Goal: Information Seeking & Learning: Check status

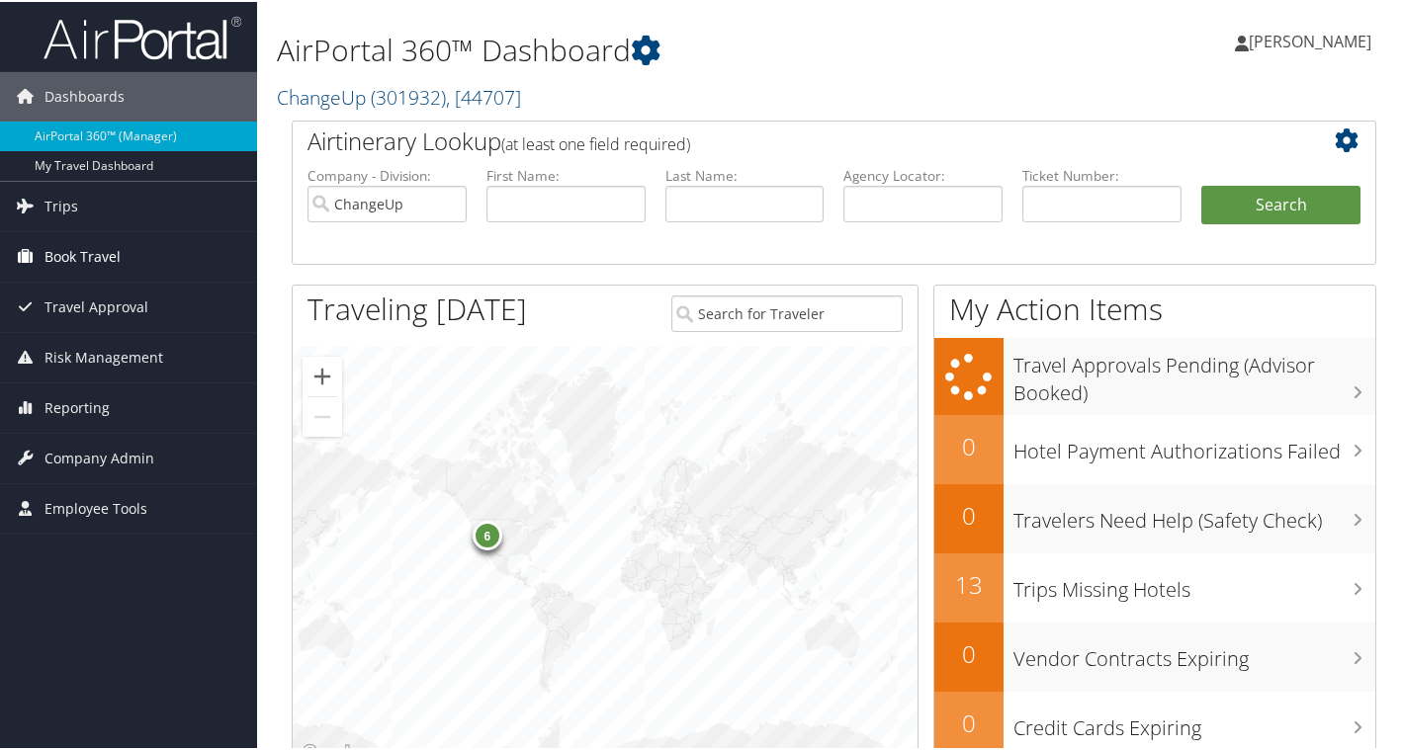
click at [45, 243] on span "Book Travel" at bounding box center [82, 254] width 76 height 49
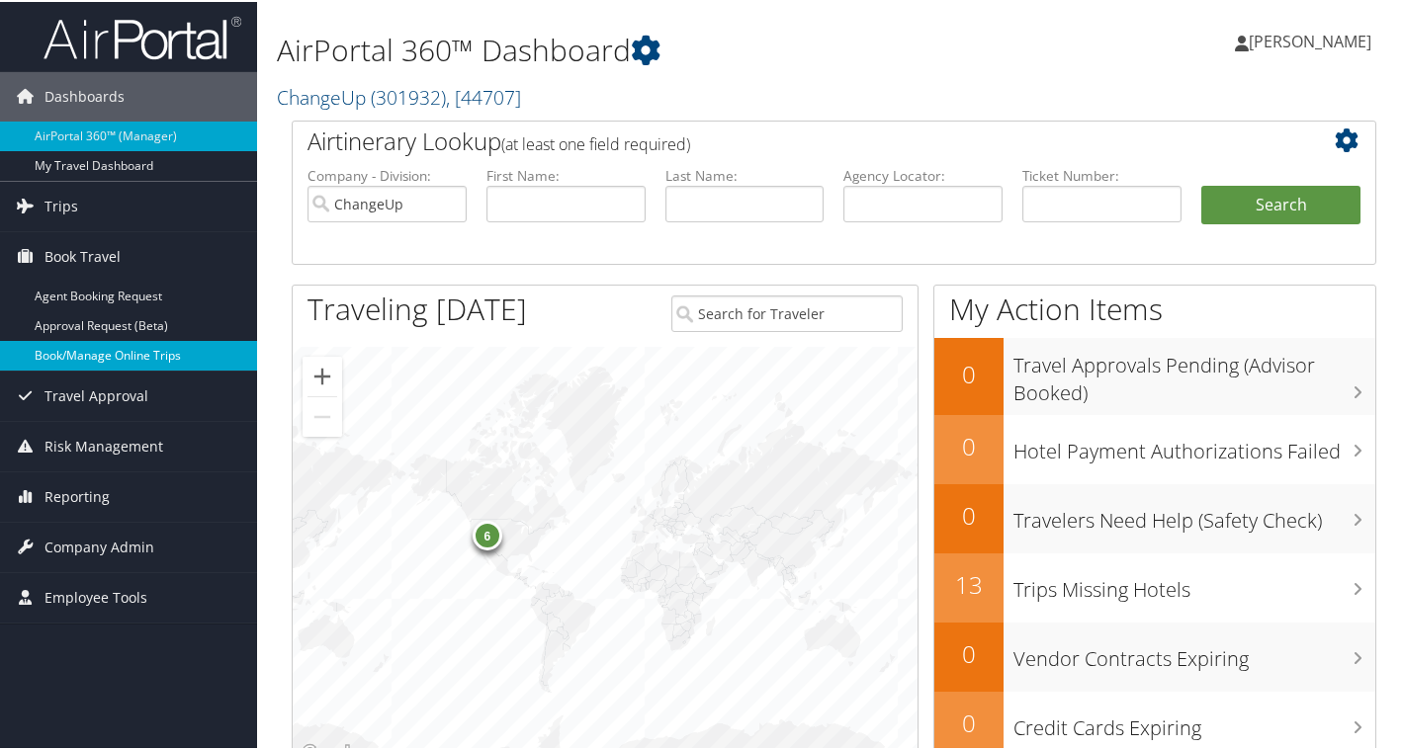
click at [90, 355] on link "Book/Manage Online Trips" at bounding box center [128, 354] width 257 height 30
click at [122, 544] on span "Company Admin" at bounding box center [99, 545] width 110 height 49
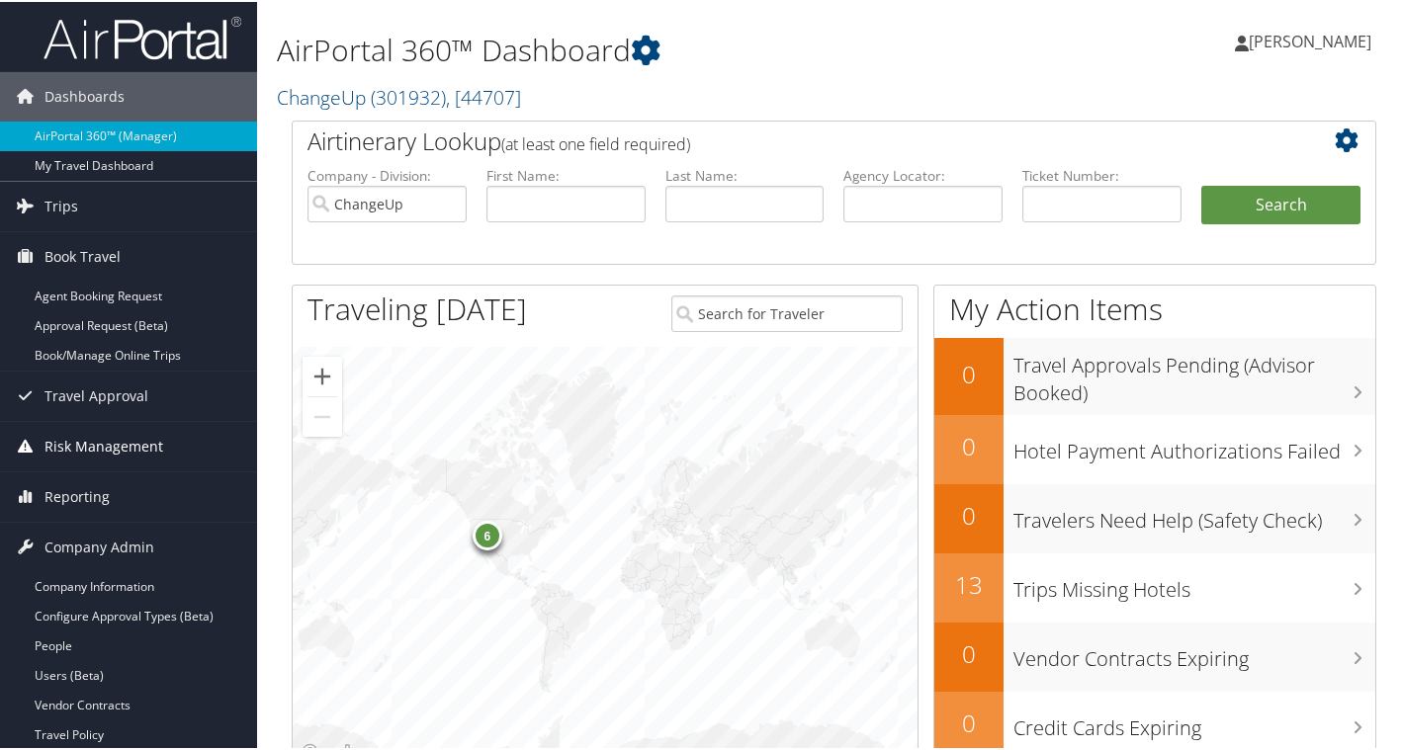
click at [118, 449] on span "Risk Management" at bounding box center [103, 444] width 119 height 49
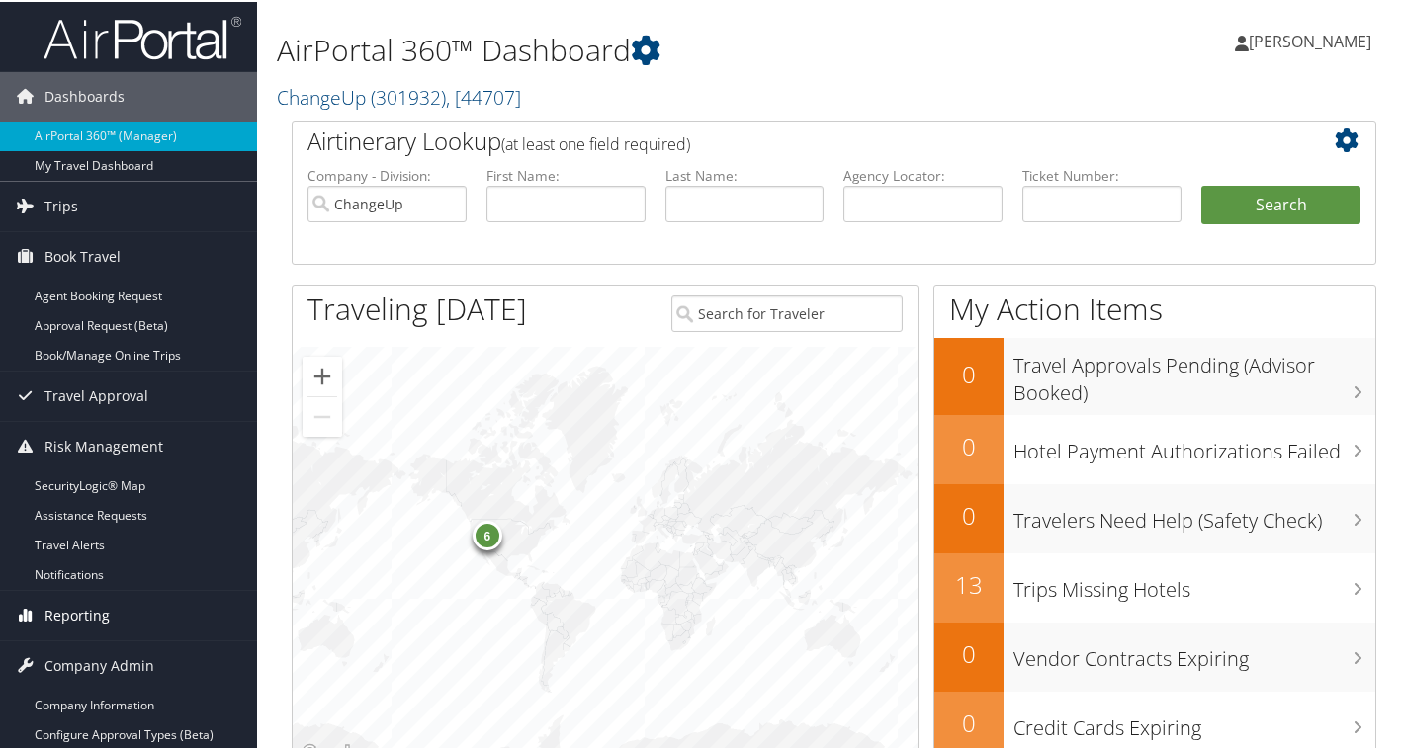
click at [125, 621] on link "Reporting" at bounding box center [128, 613] width 257 height 49
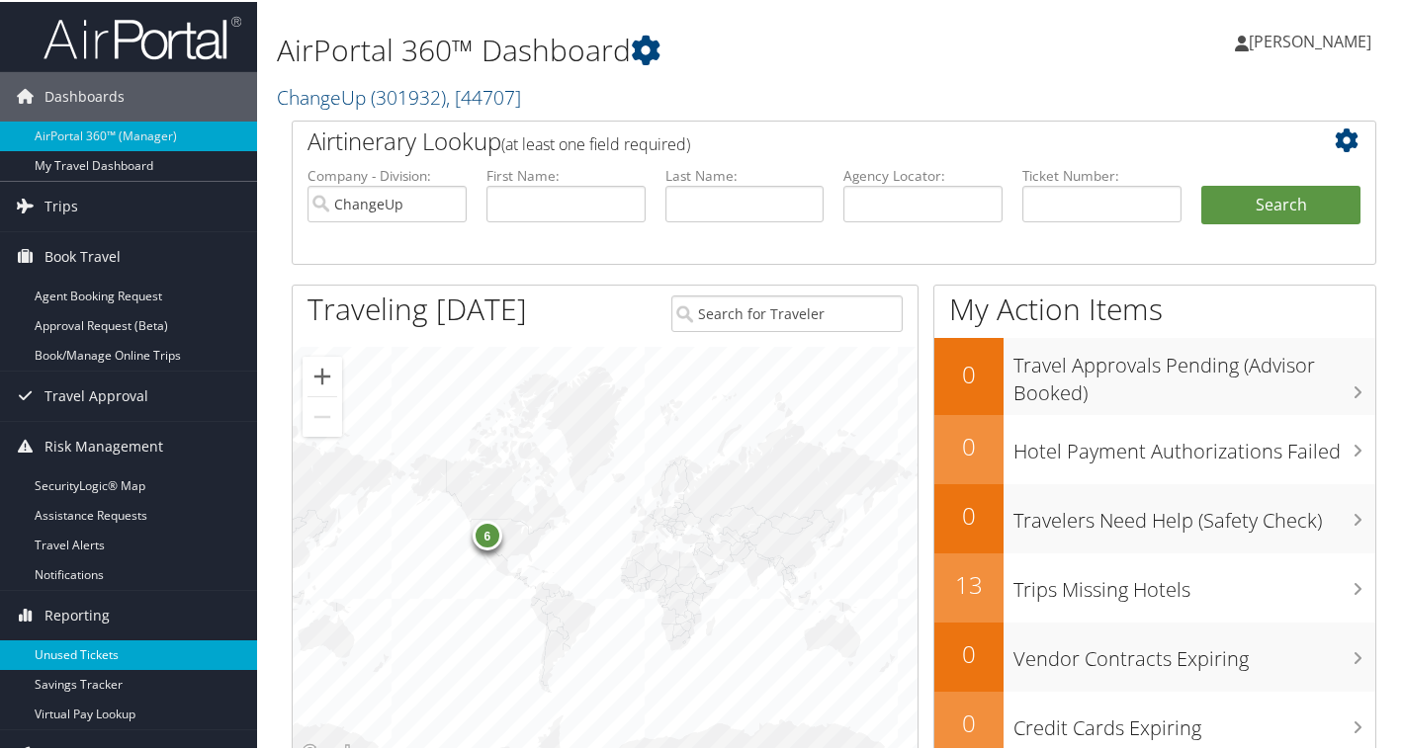
click at [108, 653] on link "Unused Tickets" at bounding box center [128, 654] width 257 height 30
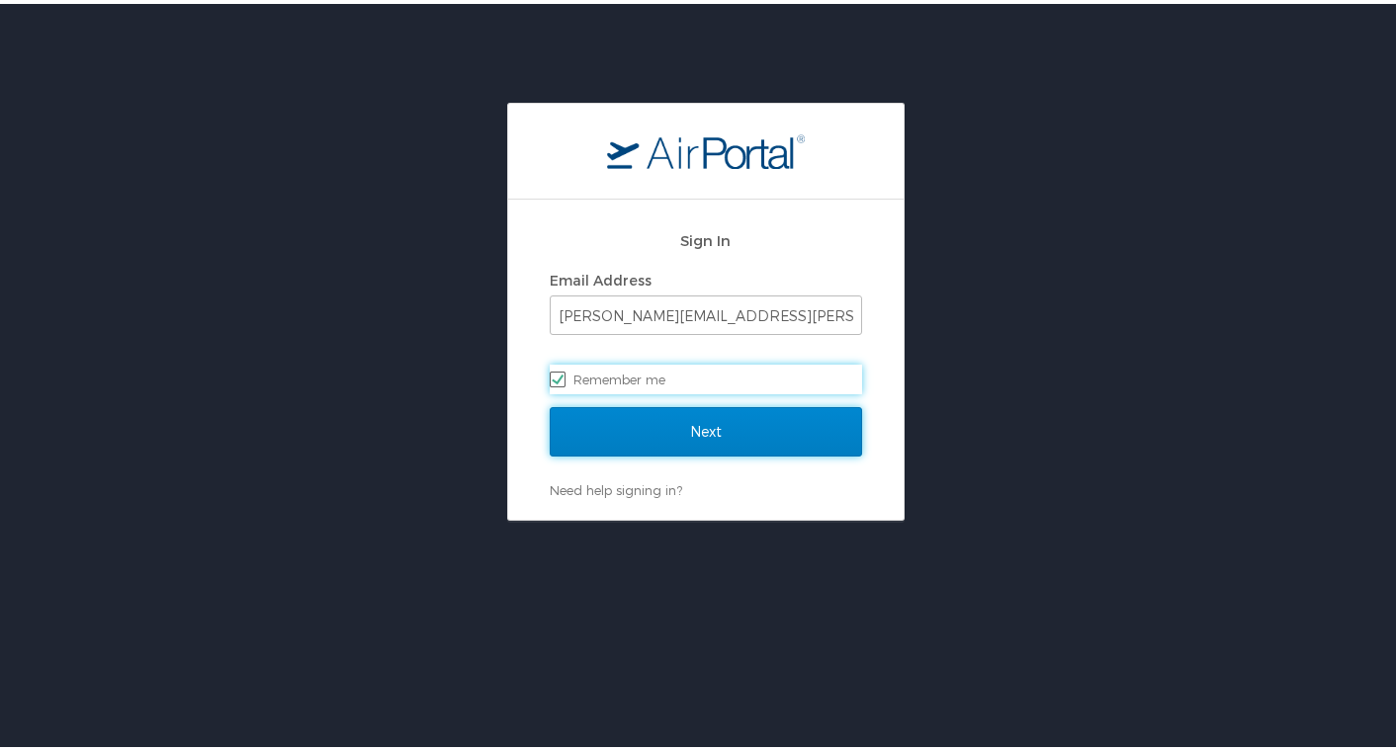
click at [661, 421] on input "Next" at bounding box center [706, 427] width 312 height 49
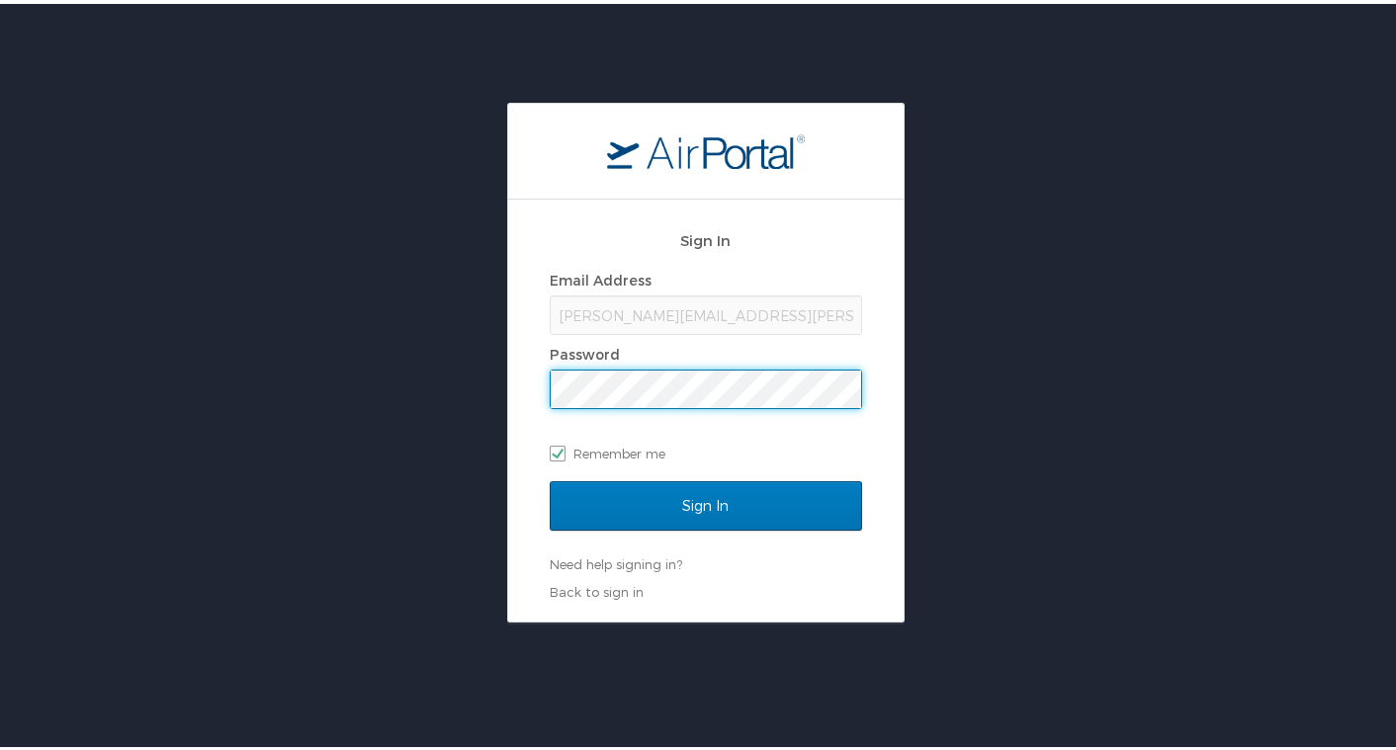
click at [550, 477] on input "Sign In" at bounding box center [706, 501] width 312 height 49
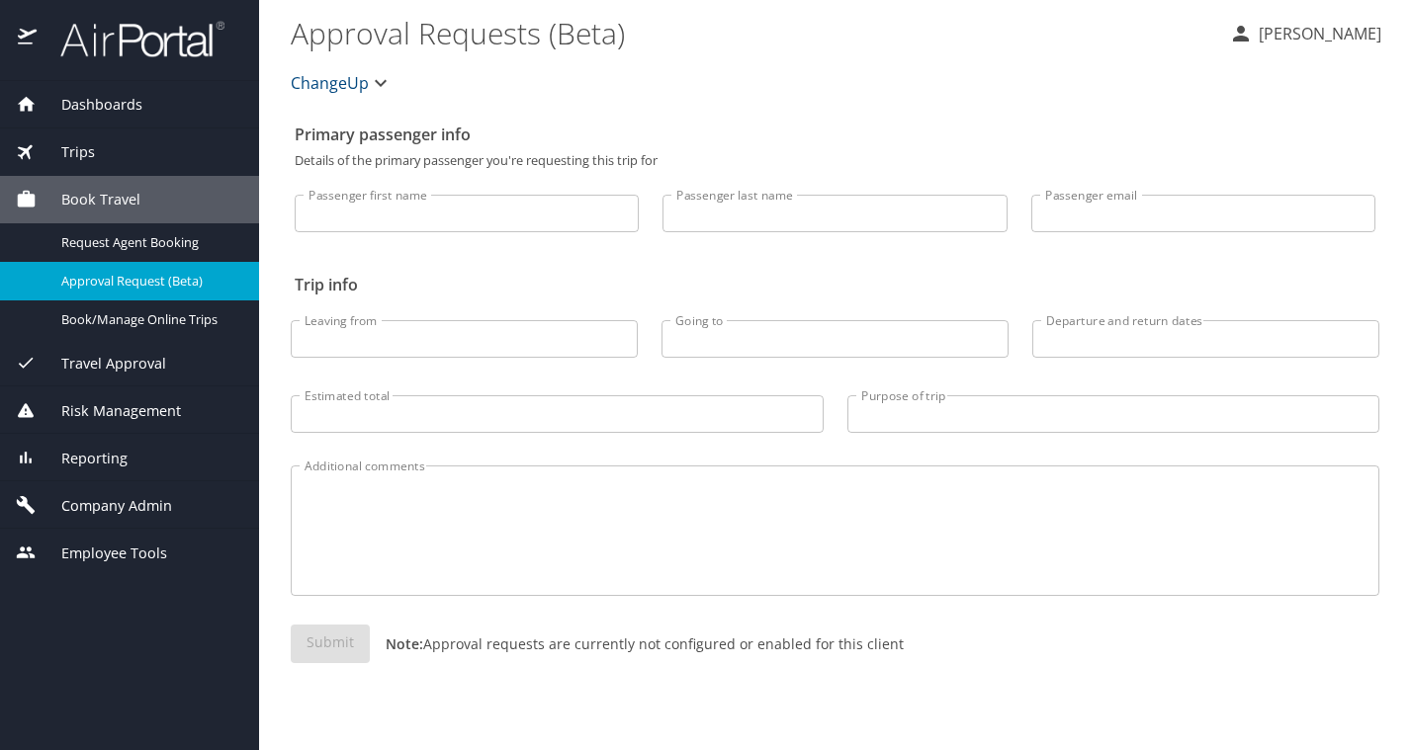
click at [100, 455] on span "Reporting" at bounding box center [82, 459] width 91 height 22
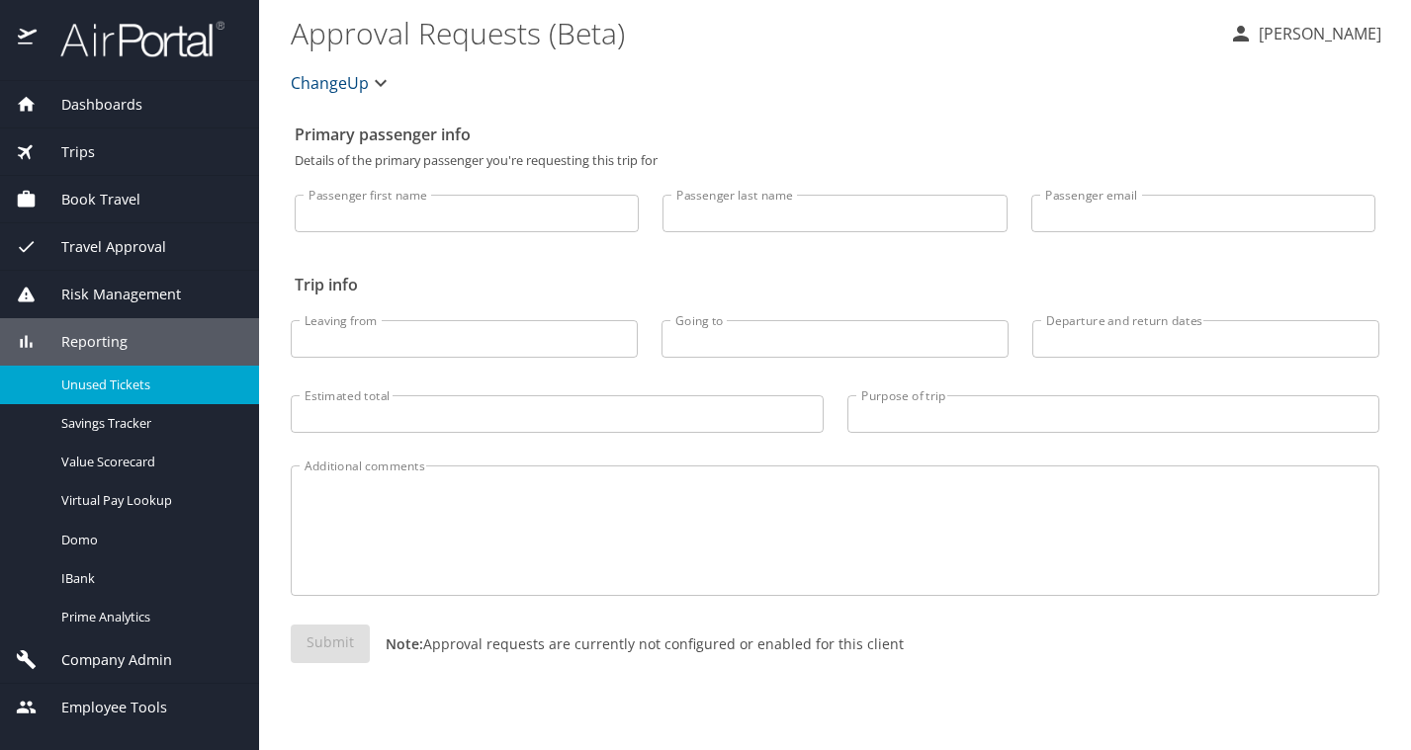
click at [111, 385] on span "Unused Tickets" at bounding box center [148, 385] width 174 height 19
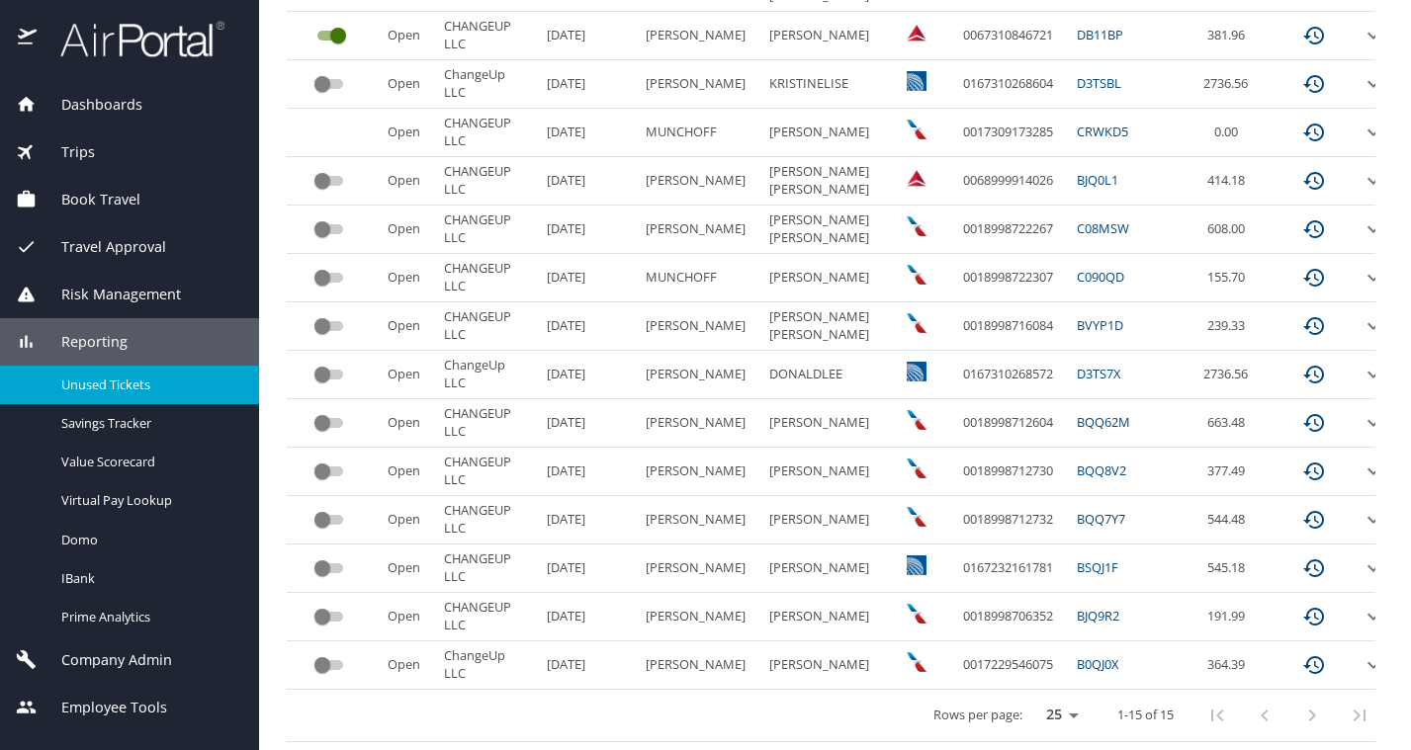
scroll to position [501, 0]
click at [1036, 704] on select "25 50 100" at bounding box center [1057, 716] width 55 height 30
select select "50"
click at [1030, 701] on select "25 50 100" at bounding box center [1057, 716] width 55 height 30
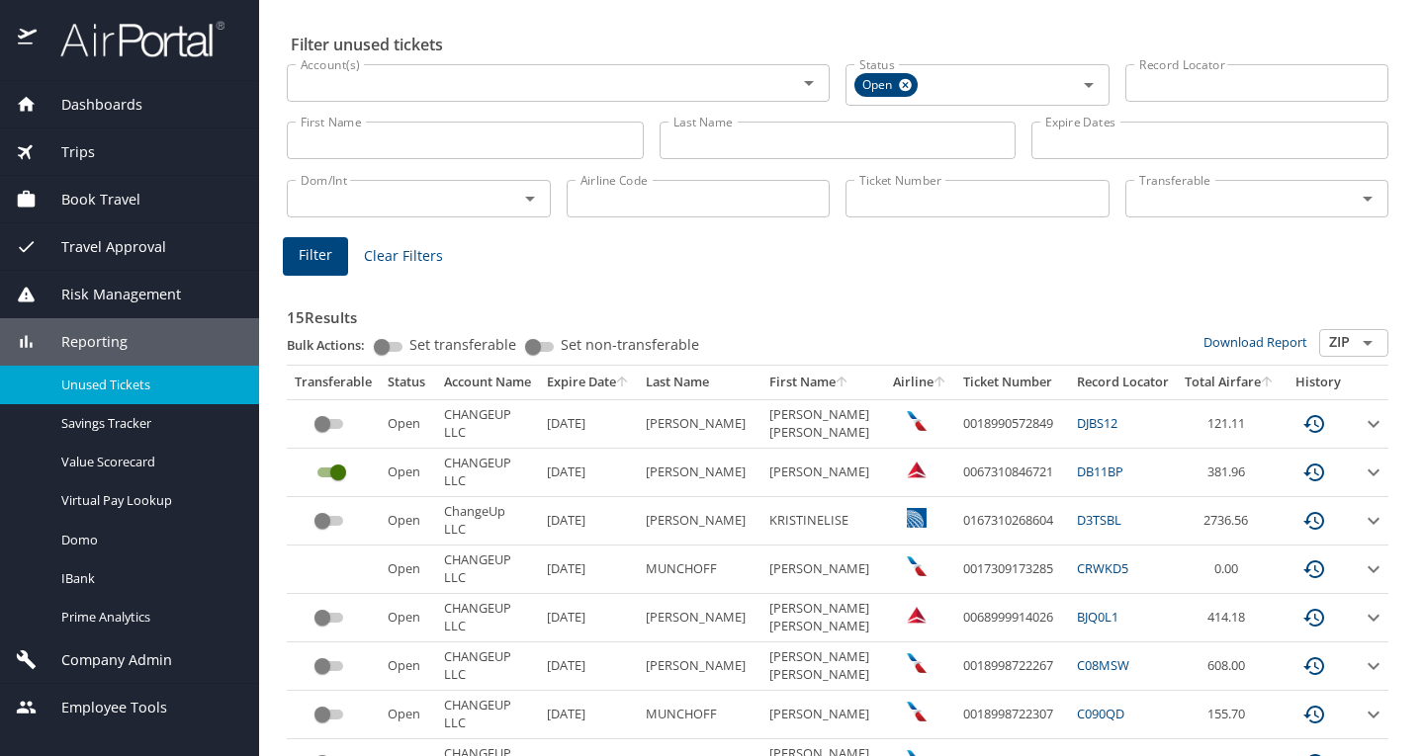
scroll to position [0, 0]
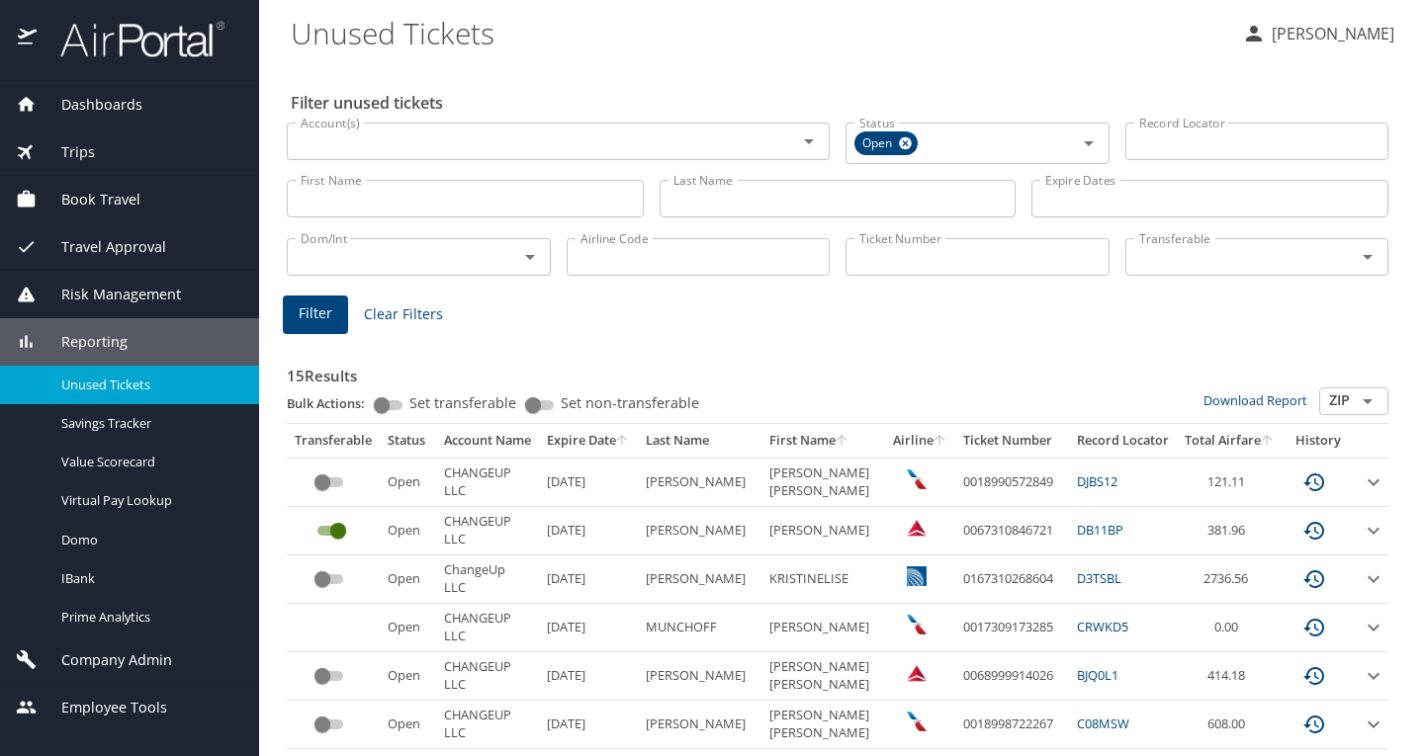
click at [1355, 395] on icon "Open" at bounding box center [1367, 401] width 24 height 24
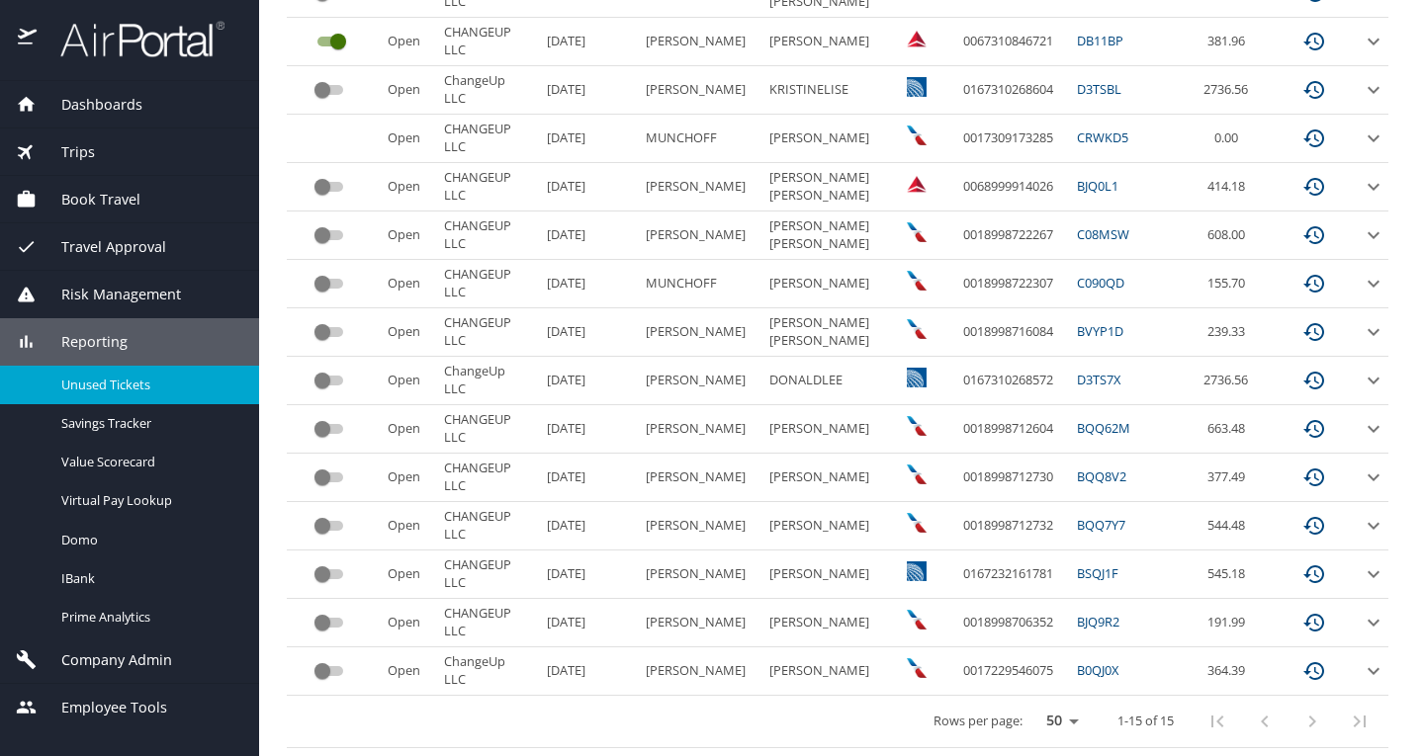
scroll to position [503, 0]
click at [1361, 661] on icon "expand row" at bounding box center [1373, 671] width 24 height 24
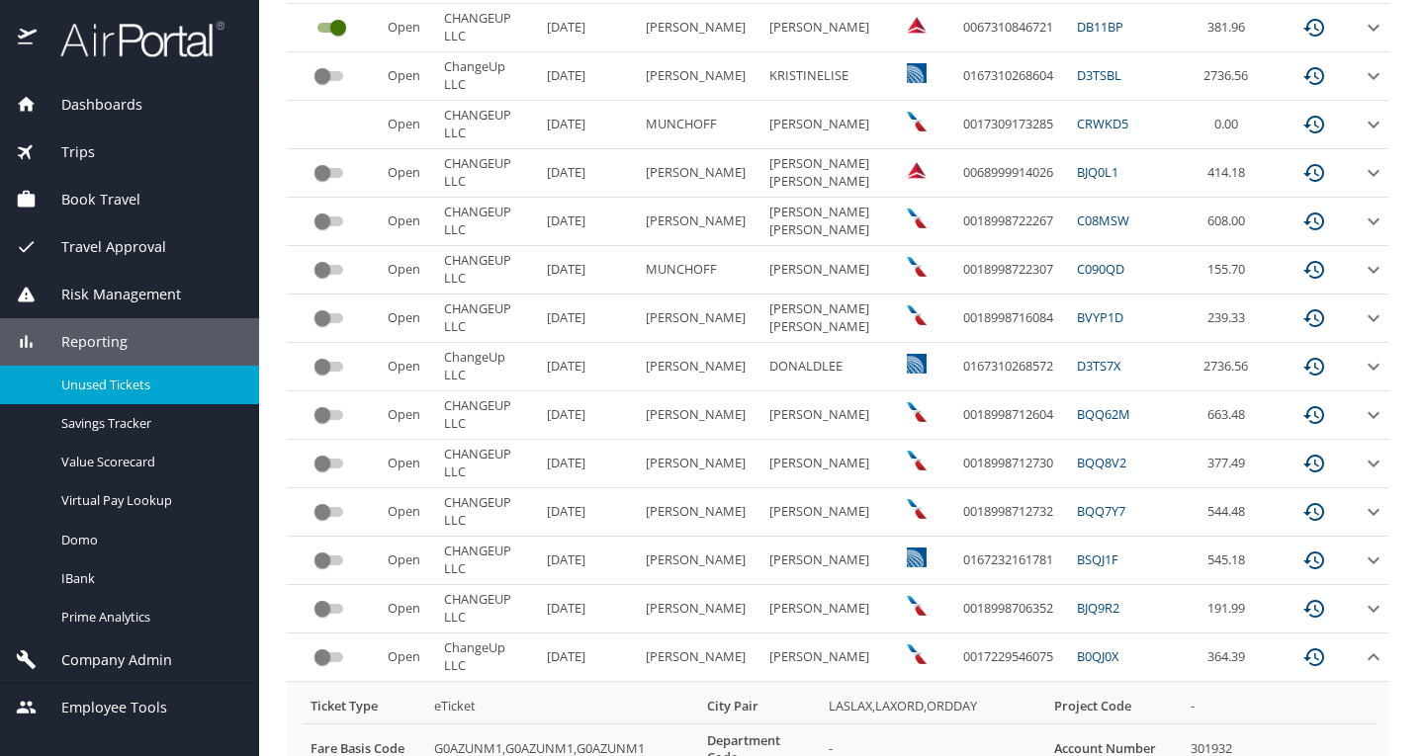
scroll to position [779, 0]
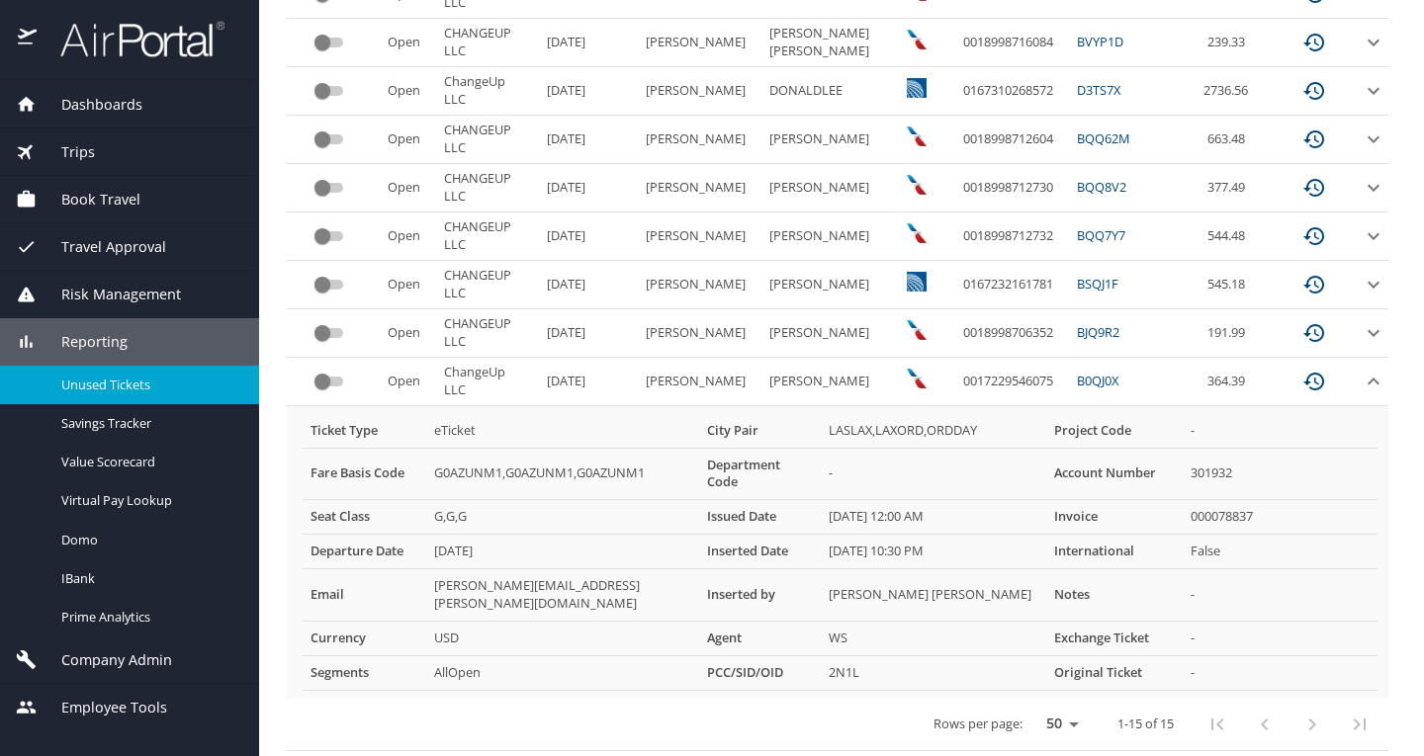
click at [1367, 380] on icon "expand row" at bounding box center [1373, 381] width 12 height 7
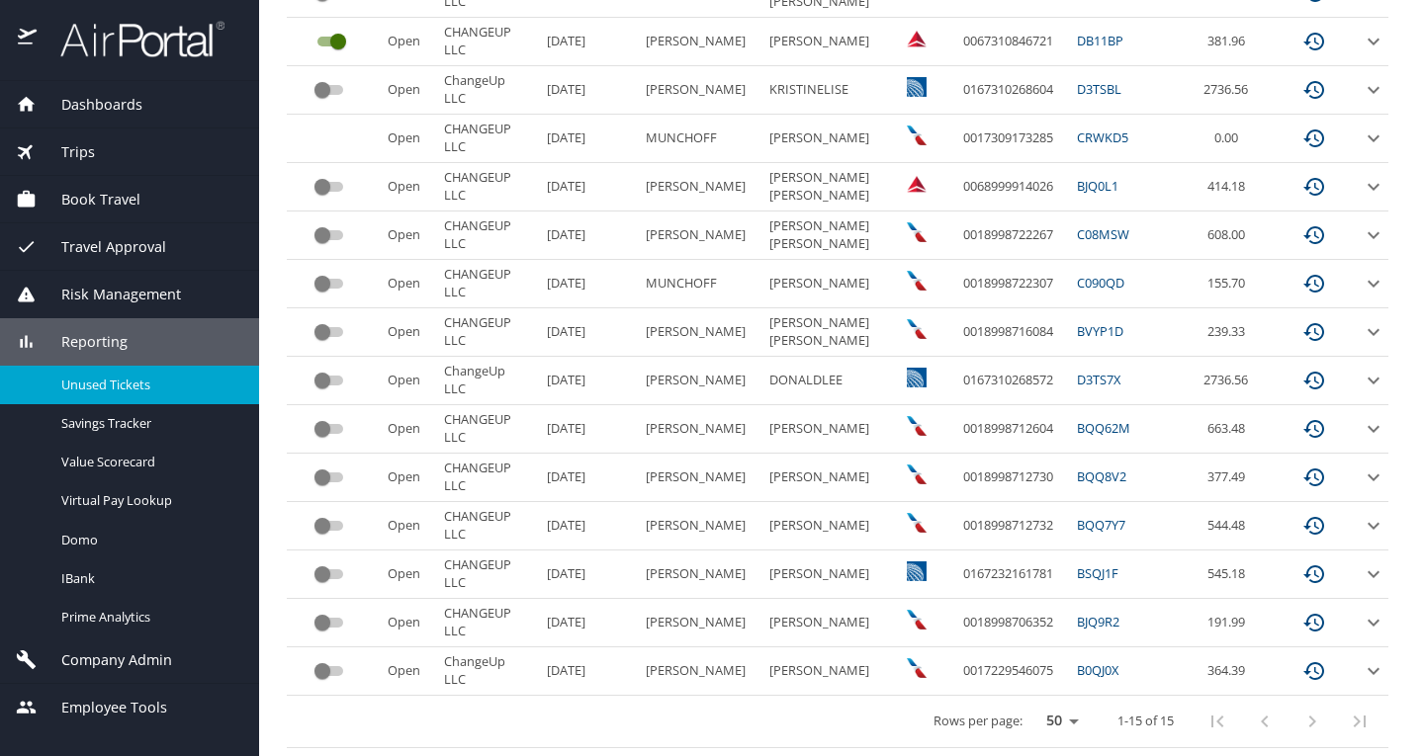
scroll to position [503, 0]
click at [1361, 611] on icon "expand row" at bounding box center [1373, 623] width 24 height 24
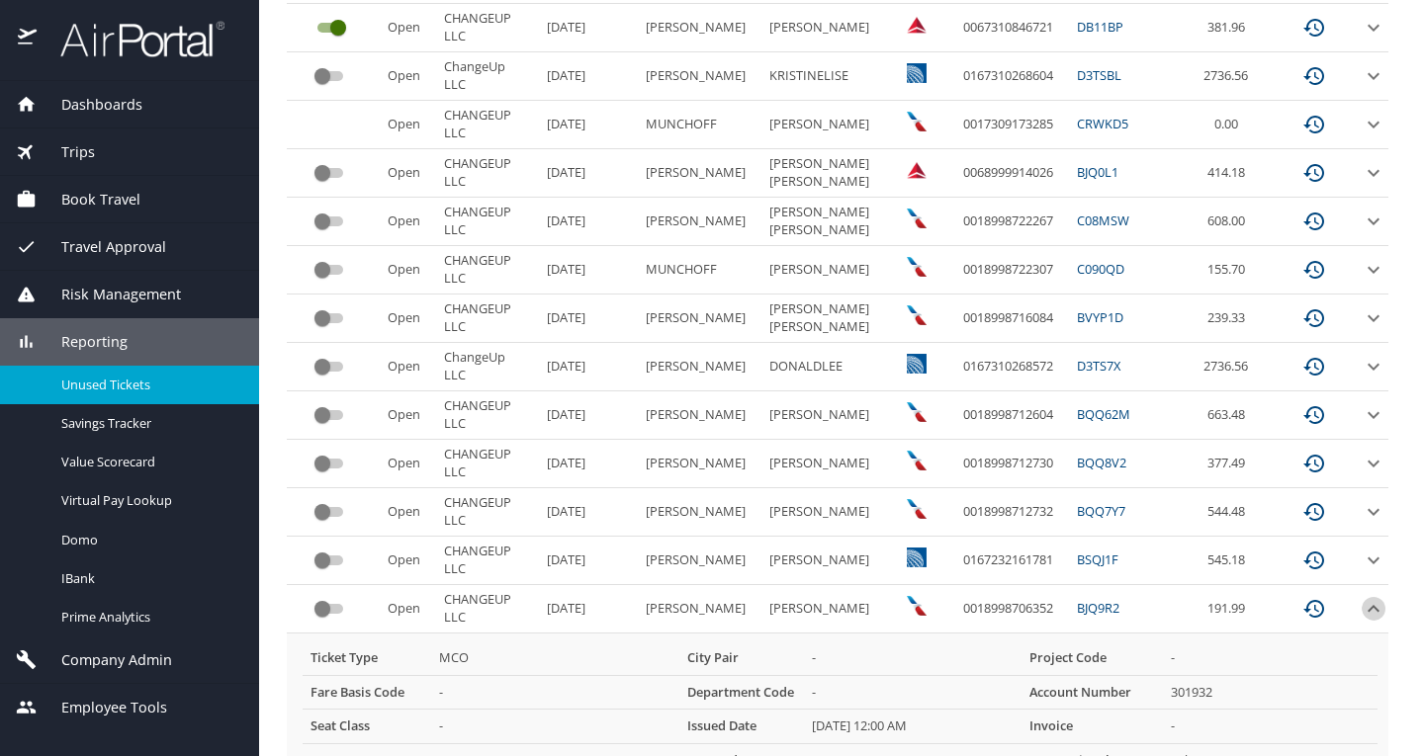
click at [1361, 611] on icon "expand row" at bounding box center [1373, 609] width 24 height 24
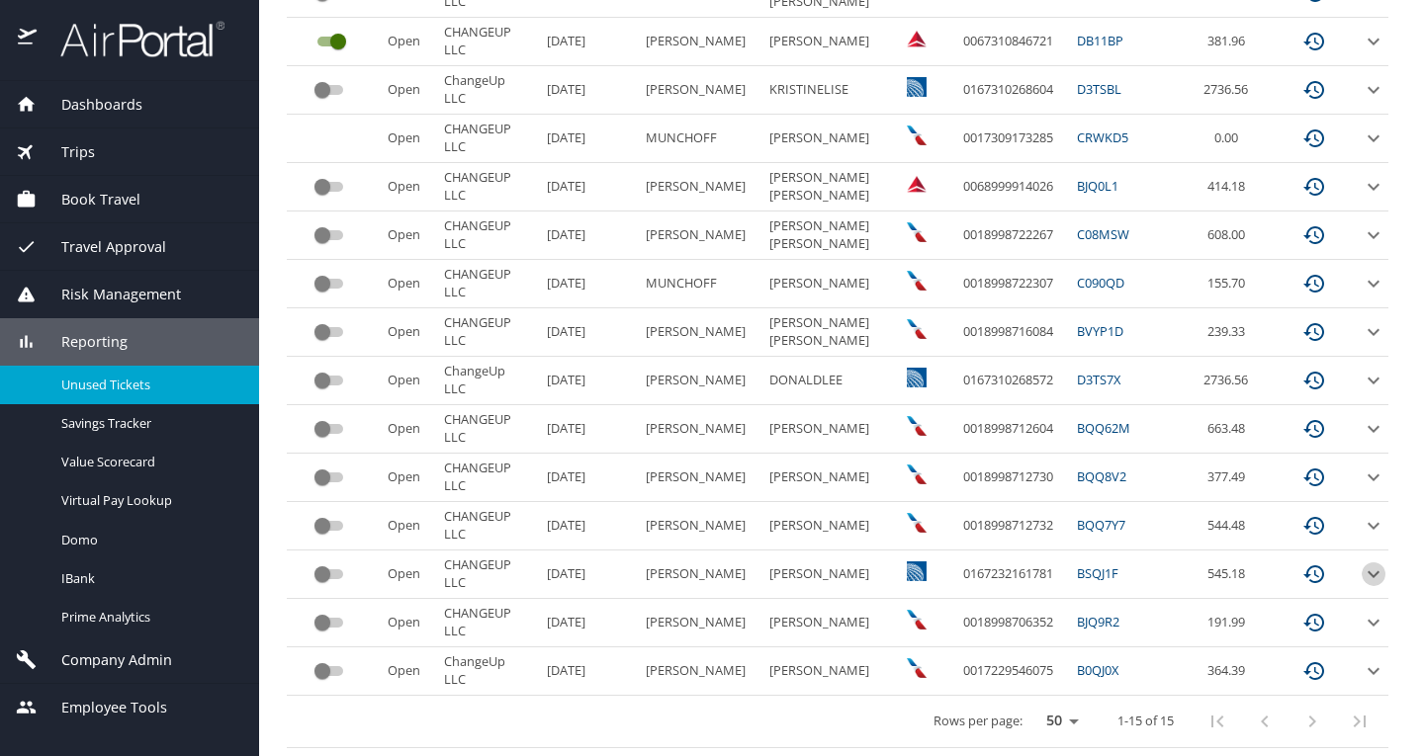
click at [1361, 563] on icon "expand row" at bounding box center [1373, 574] width 24 height 24
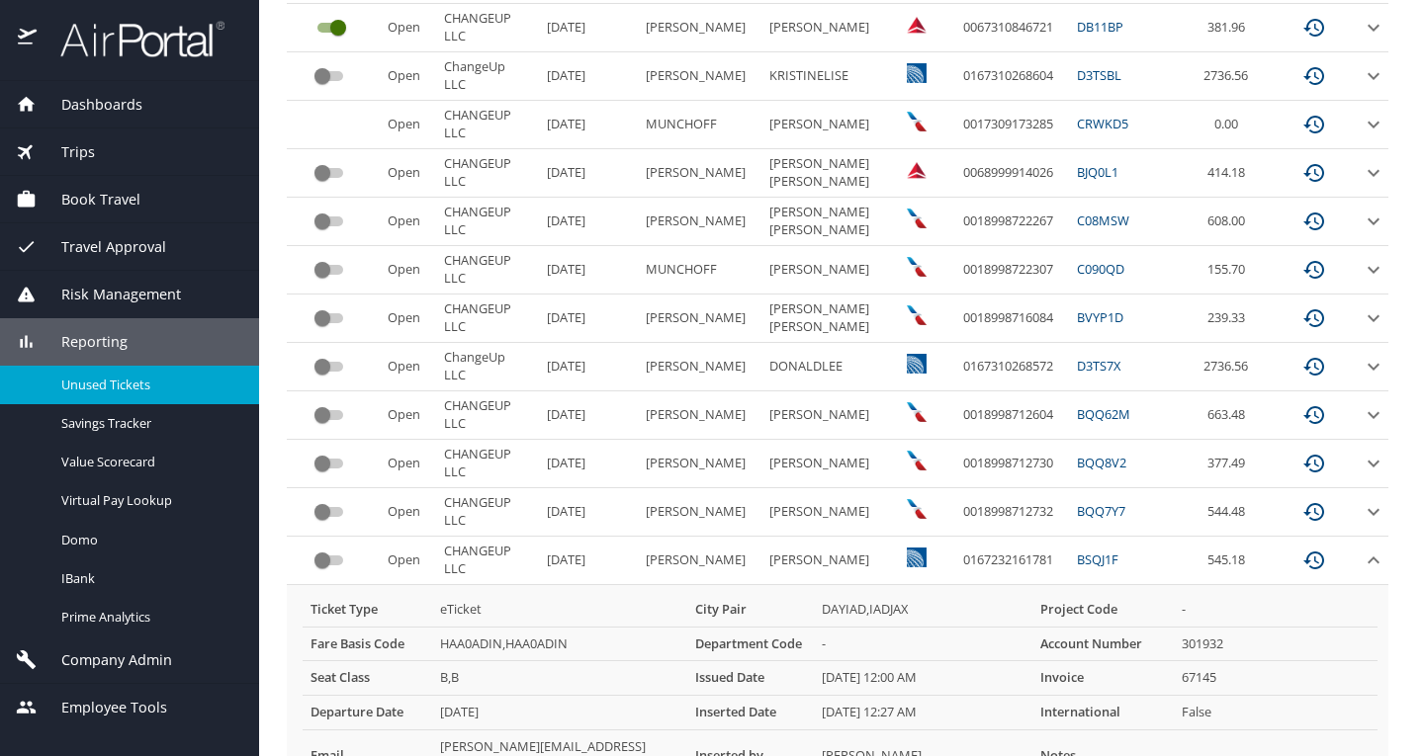
click at [1361, 563] on icon "expand row" at bounding box center [1373, 561] width 24 height 24
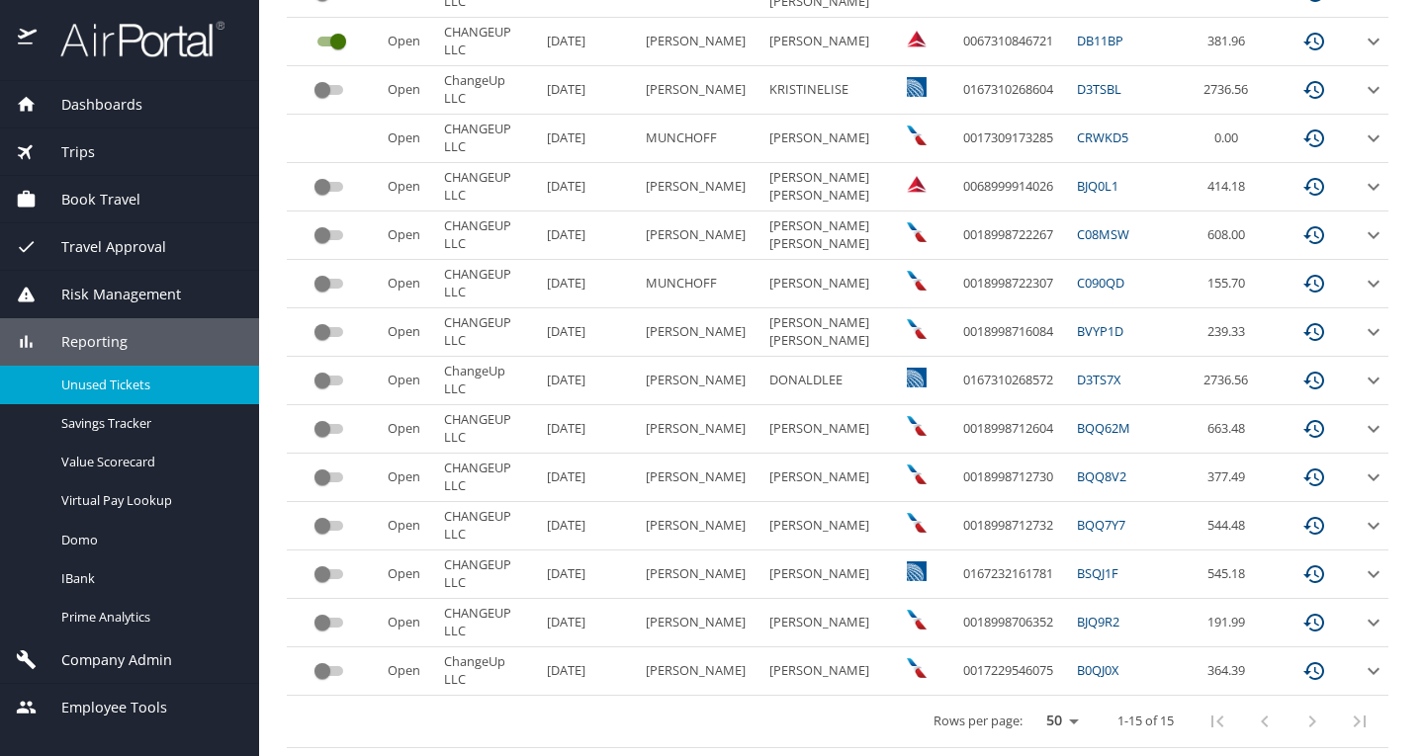
click at [1361, 515] on icon "expand row" at bounding box center [1373, 526] width 24 height 24
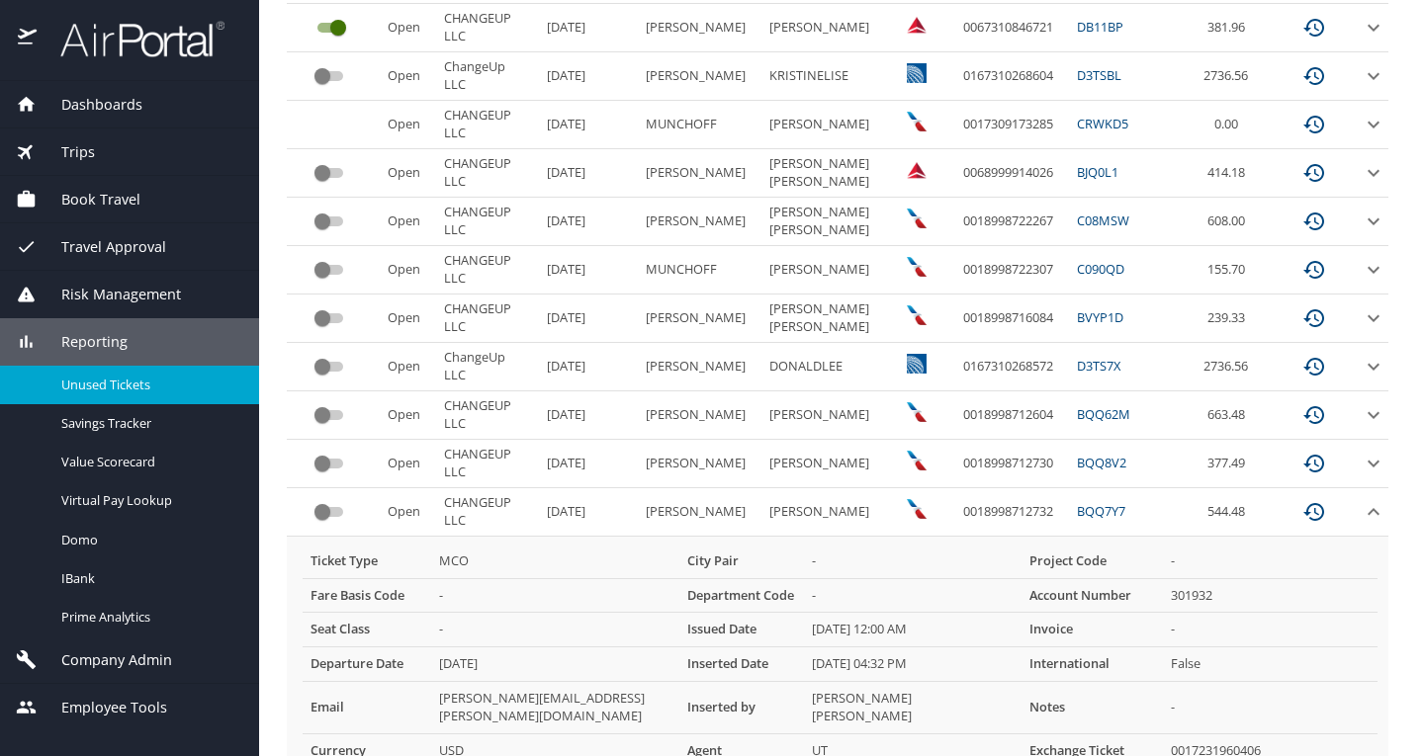
click at [1361, 515] on icon "expand row" at bounding box center [1373, 512] width 24 height 24
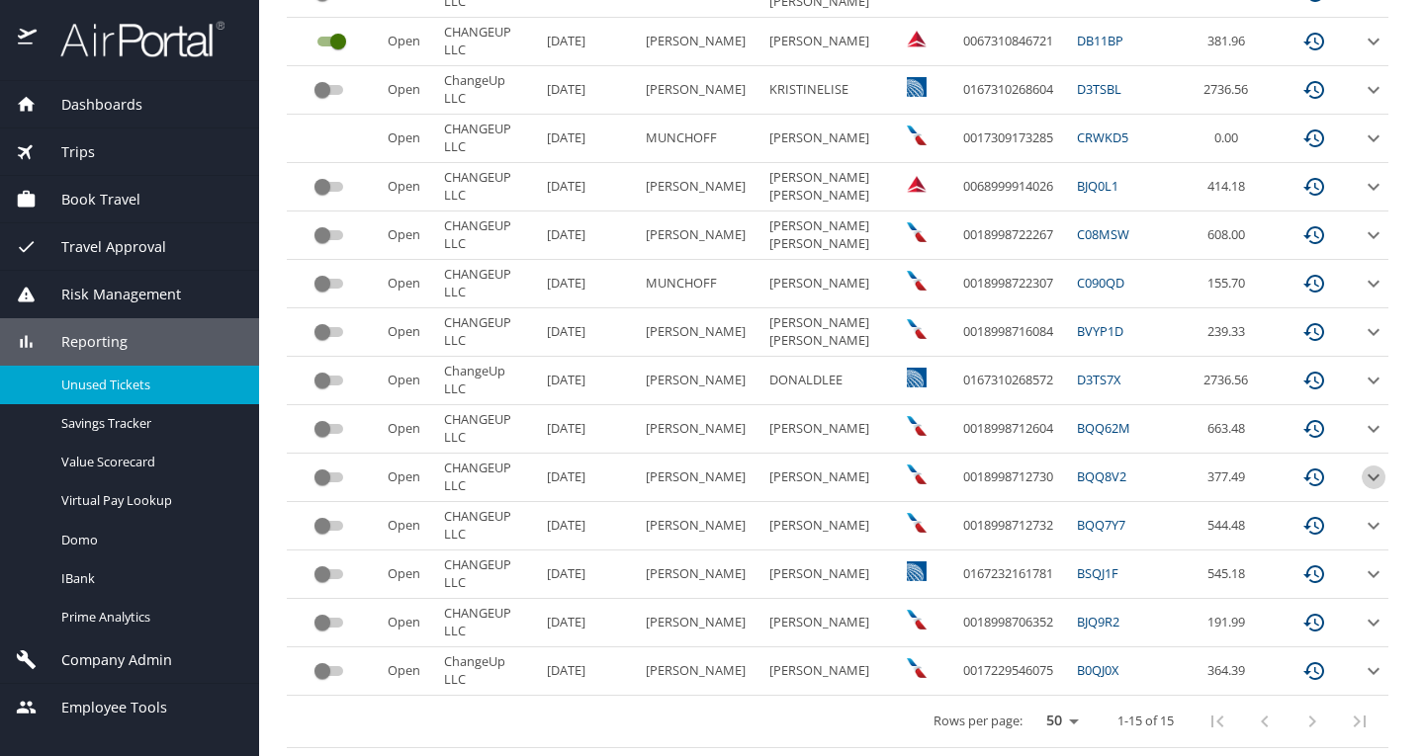
click at [1361, 466] on icon "expand row" at bounding box center [1373, 478] width 24 height 24
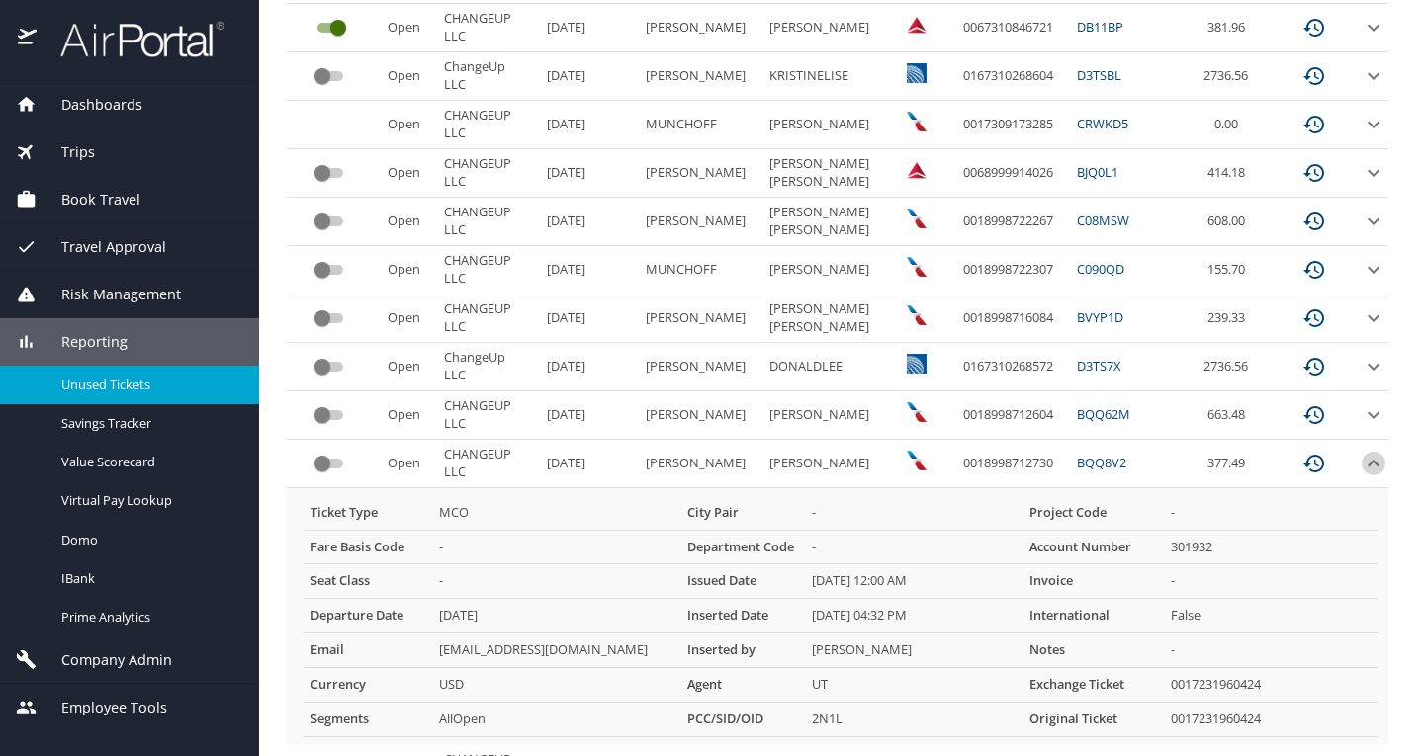
click at [1361, 461] on icon "expand row" at bounding box center [1373, 464] width 24 height 24
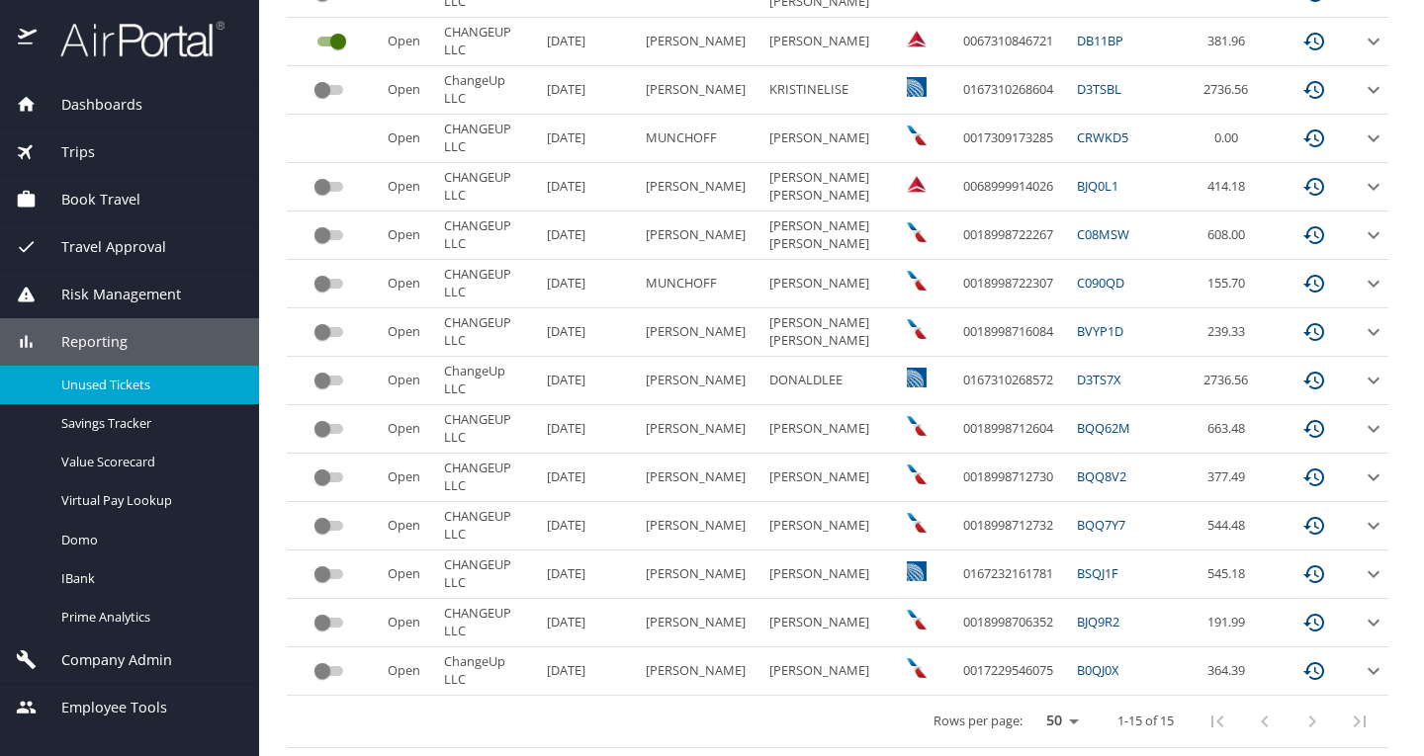
click at [1361, 417] on icon "expand row" at bounding box center [1373, 429] width 24 height 24
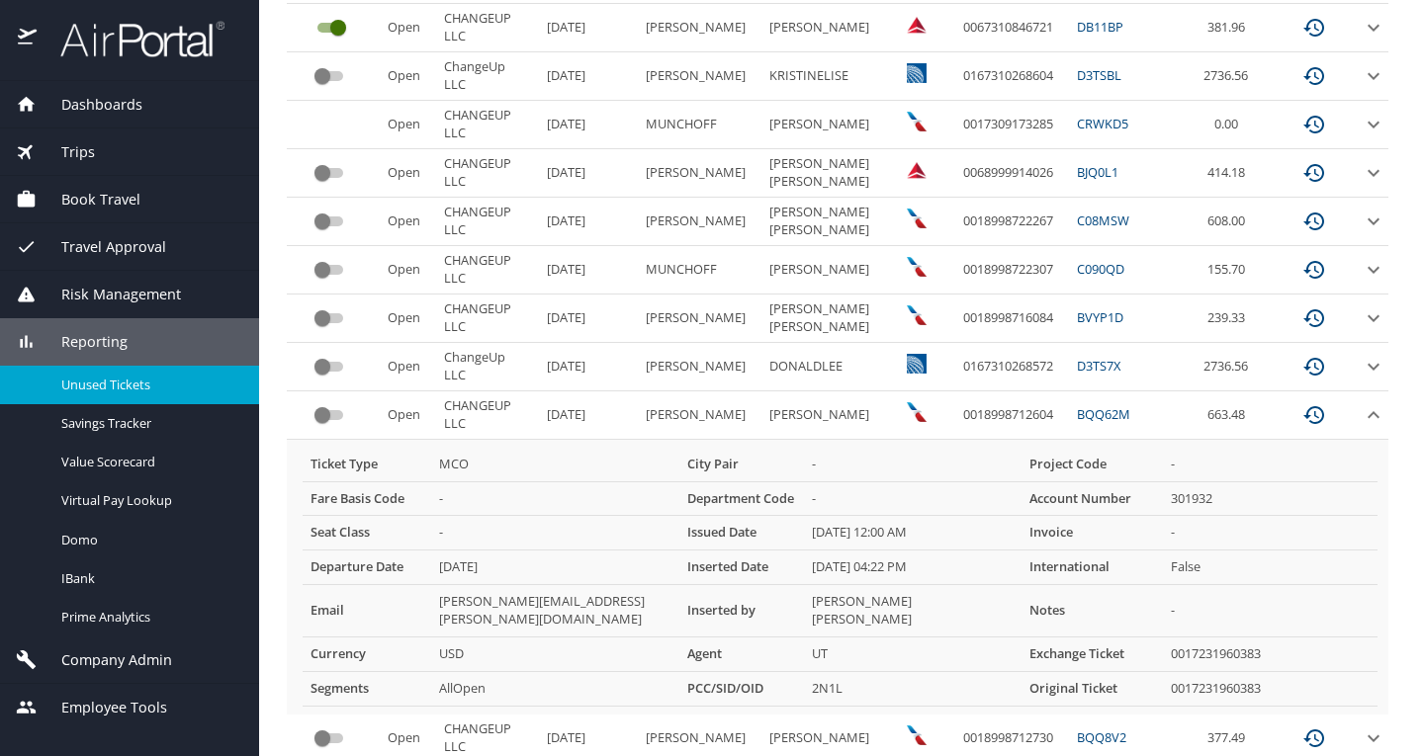
click at [1361, 407] on icon "expand row" at bounding box center [1373, 415] width 24 height 24
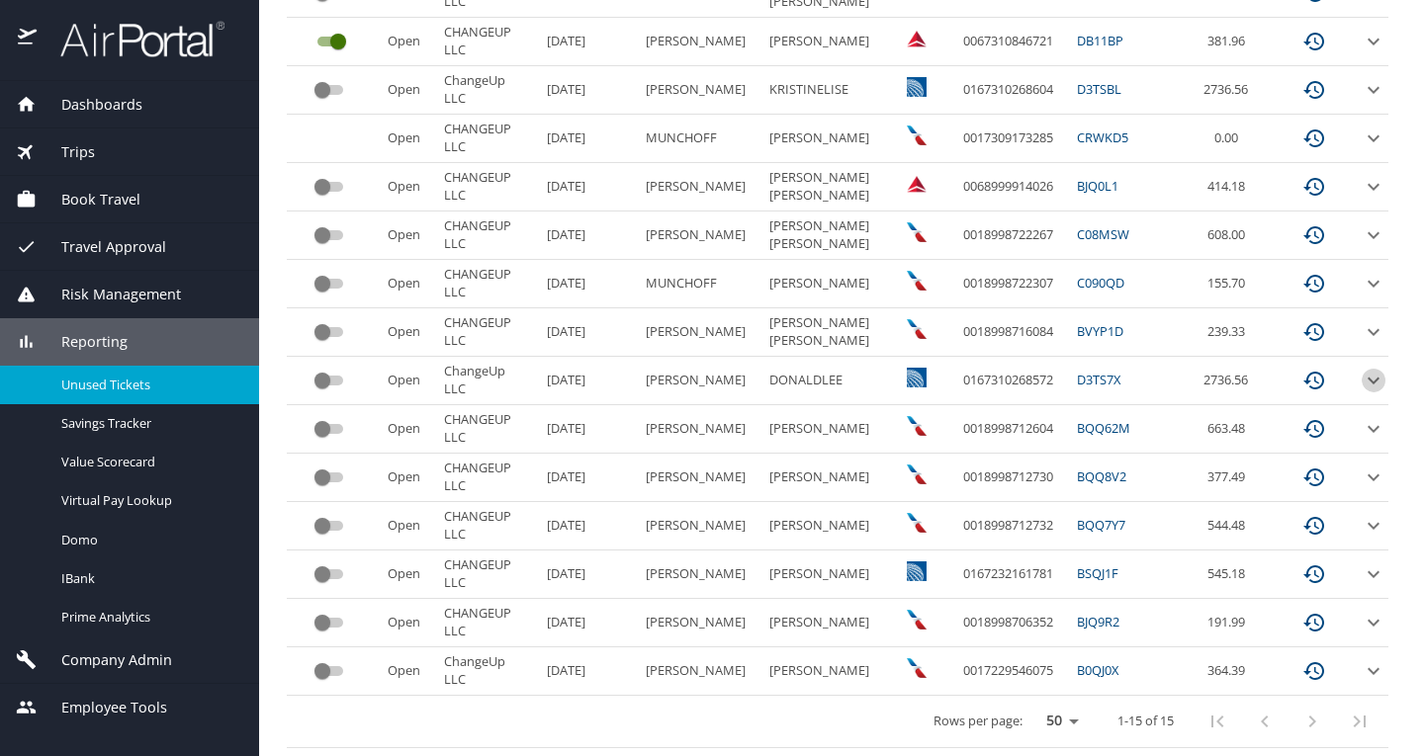
click at [1361, 369] on icon "expand row" at bounding box center [1373, 381] width 24 height 24
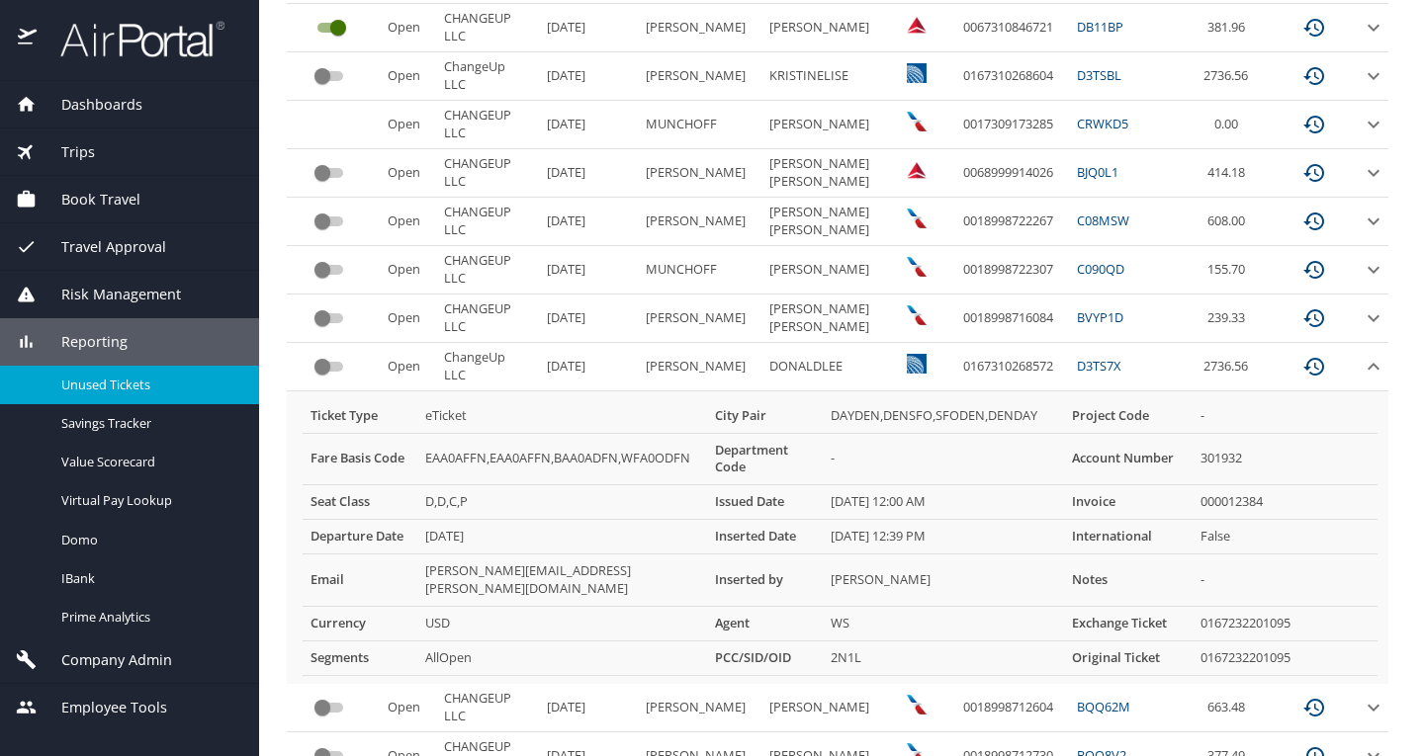
click at [1361, 363] on icon "expand row" at bounding box center [1373, 367] width 24 height 24
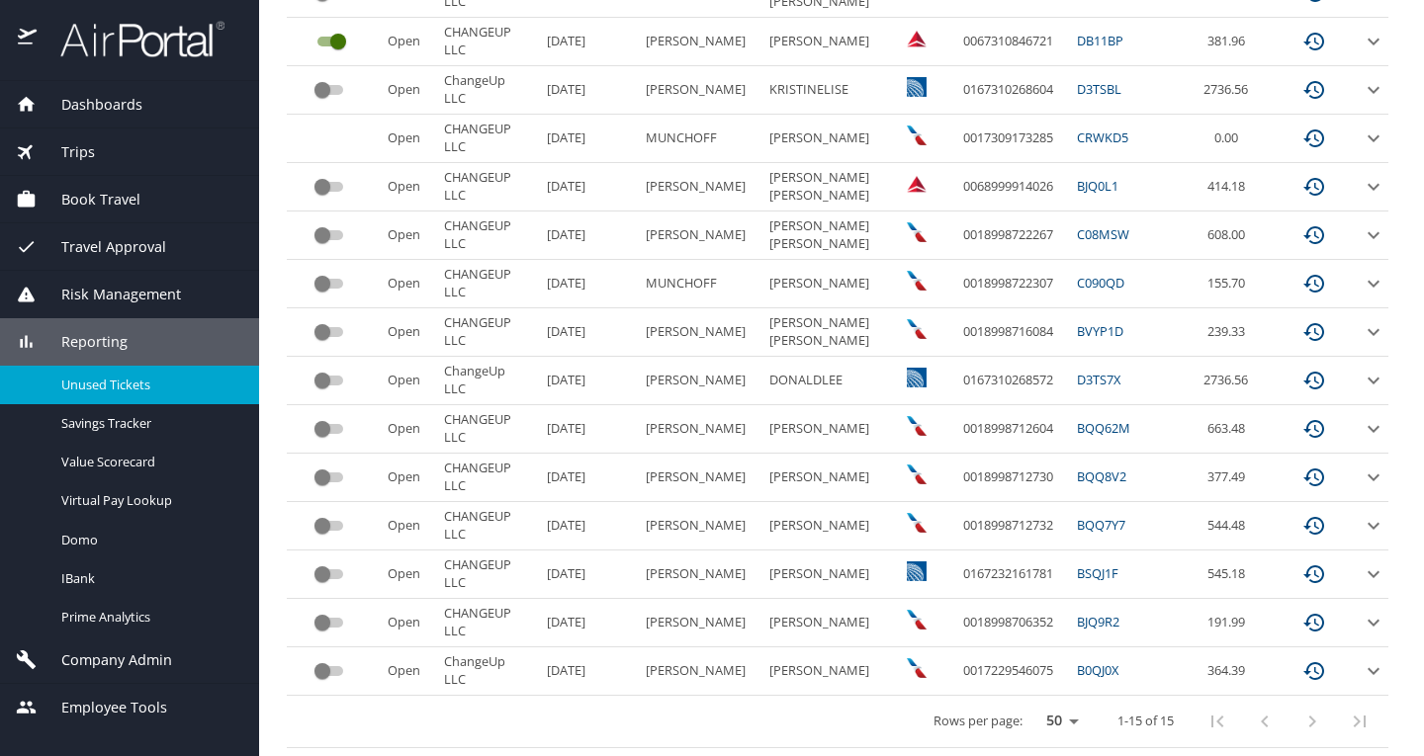
click at [1361, 320] on icon "expand row" at bounding box center [1373, 332] width 24 height 24
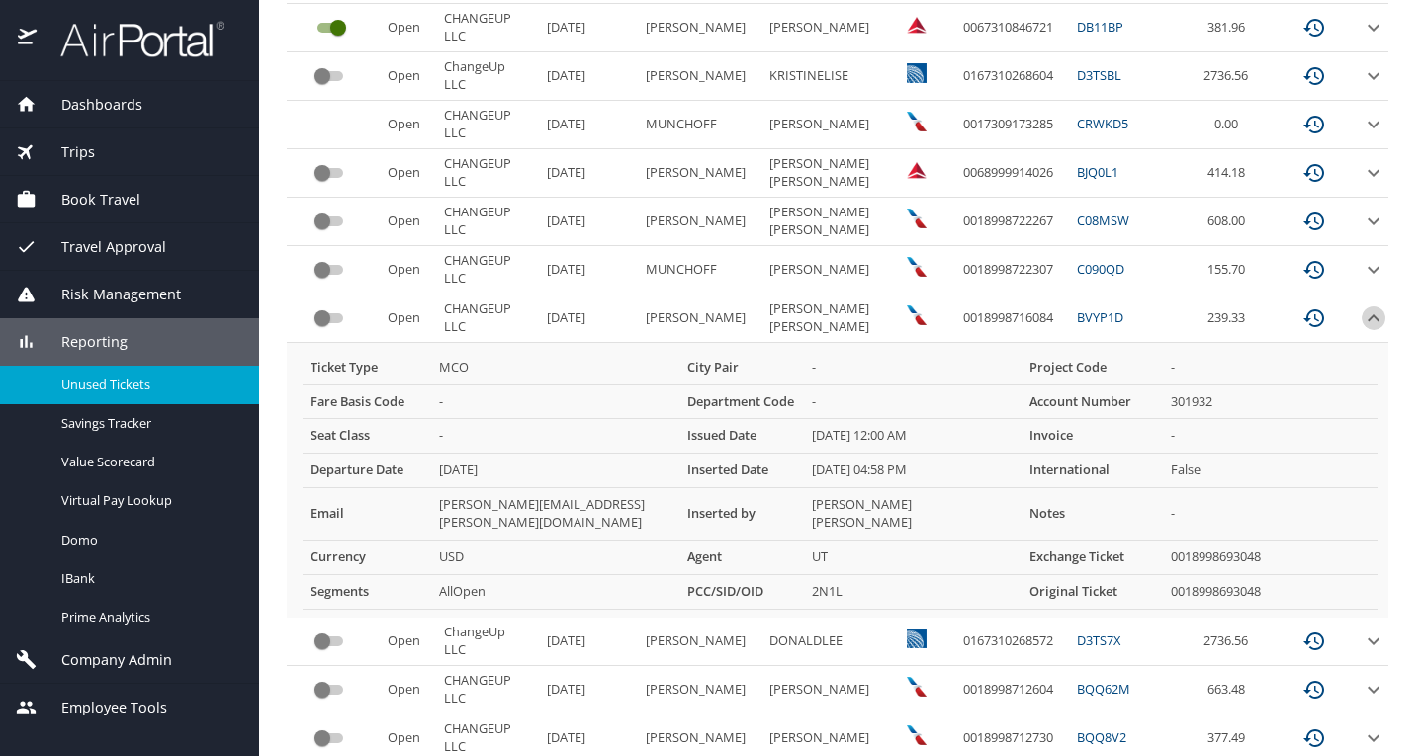
click at [1361, 313] on icon "expand row" at bounding box center [1373, 318] width 24 height 24
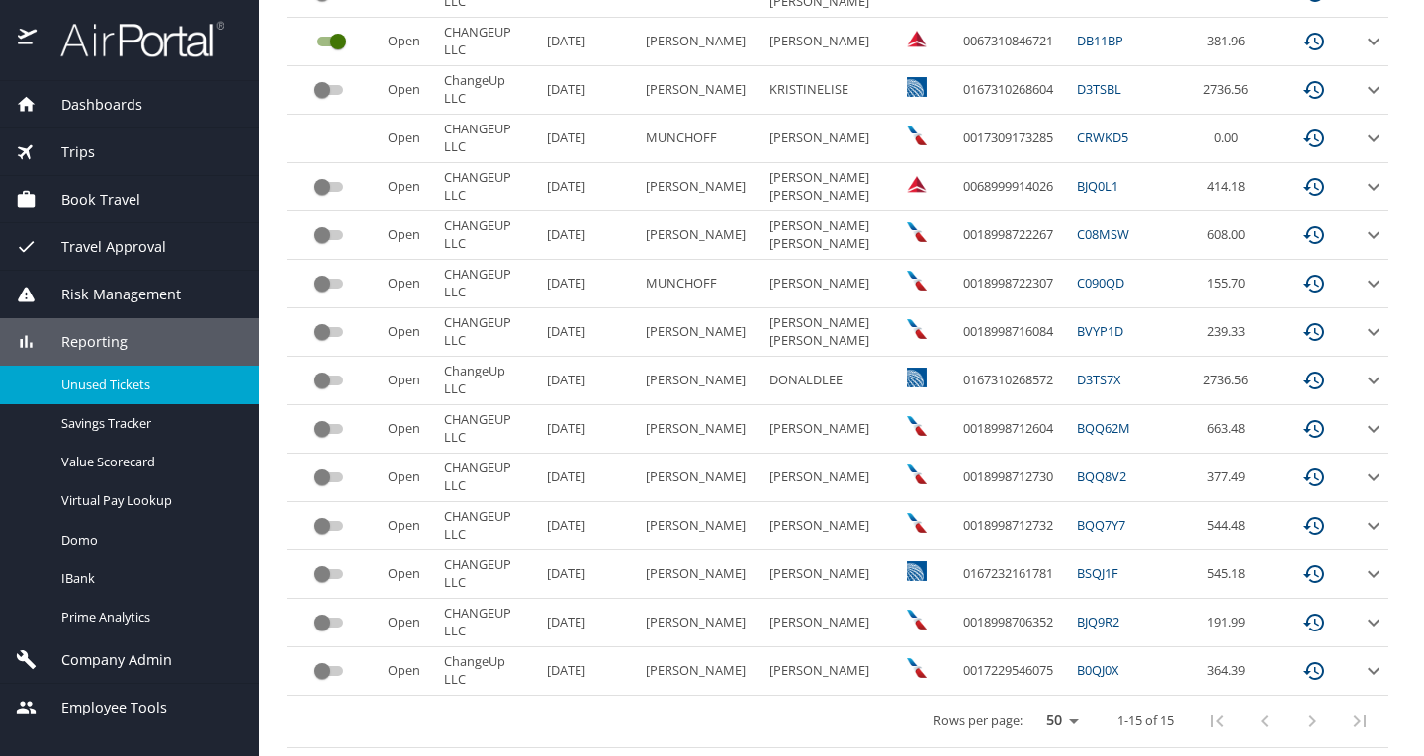
click at [1361, 279] on icon "expand row" at bounding box center [1373, 284] width 24 height 24
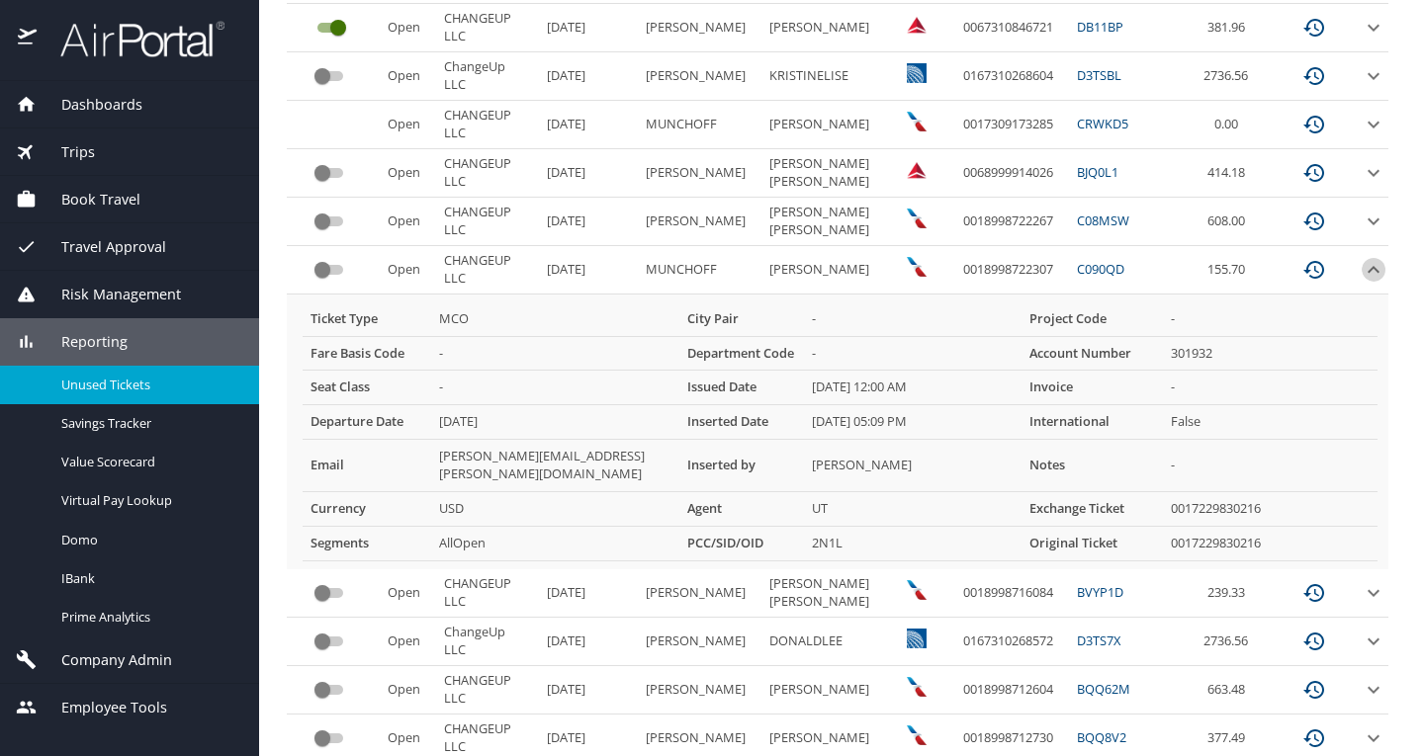
click at [1361, 264] on icon "expand row" at bounding box center [1373, 270] width 24 height 24
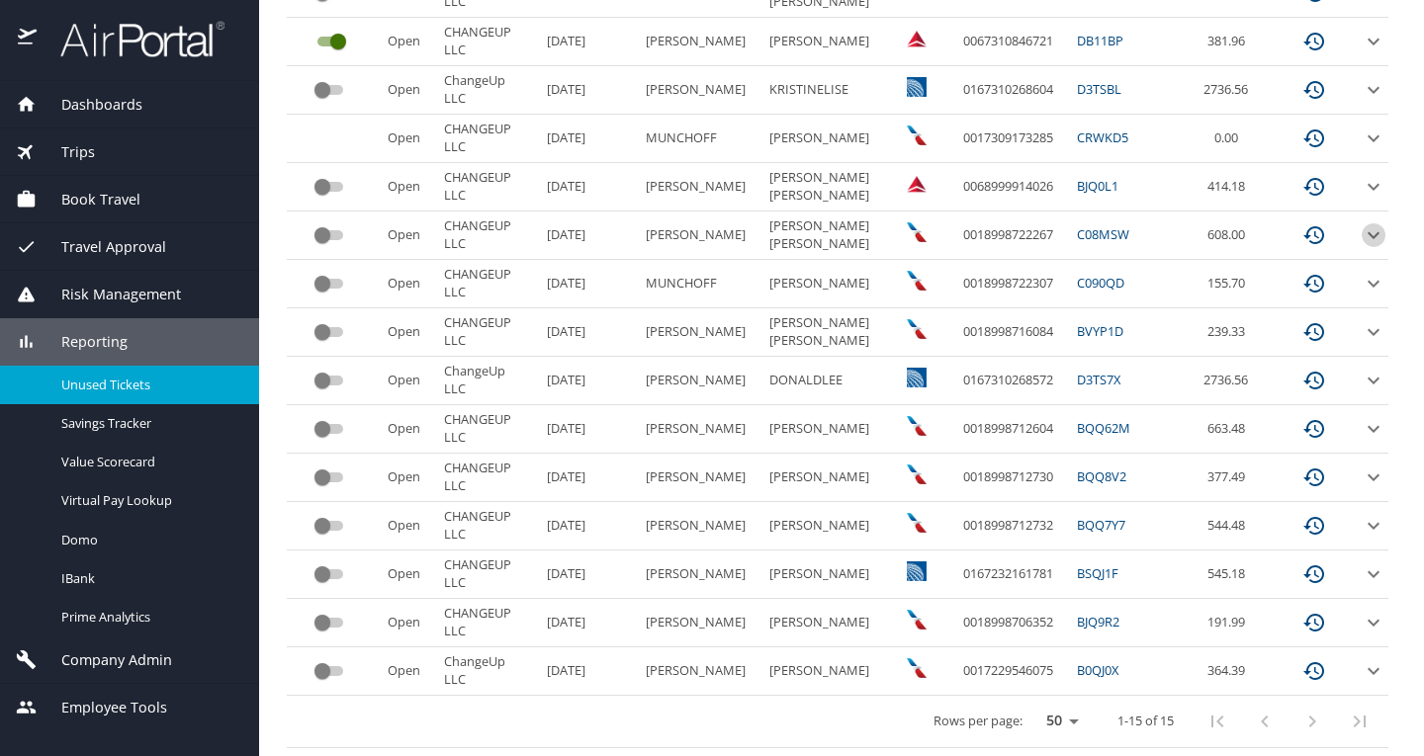
click at [1367, 231] on icon "expand row" at bounding box center [1373, 234] width 12 height 7
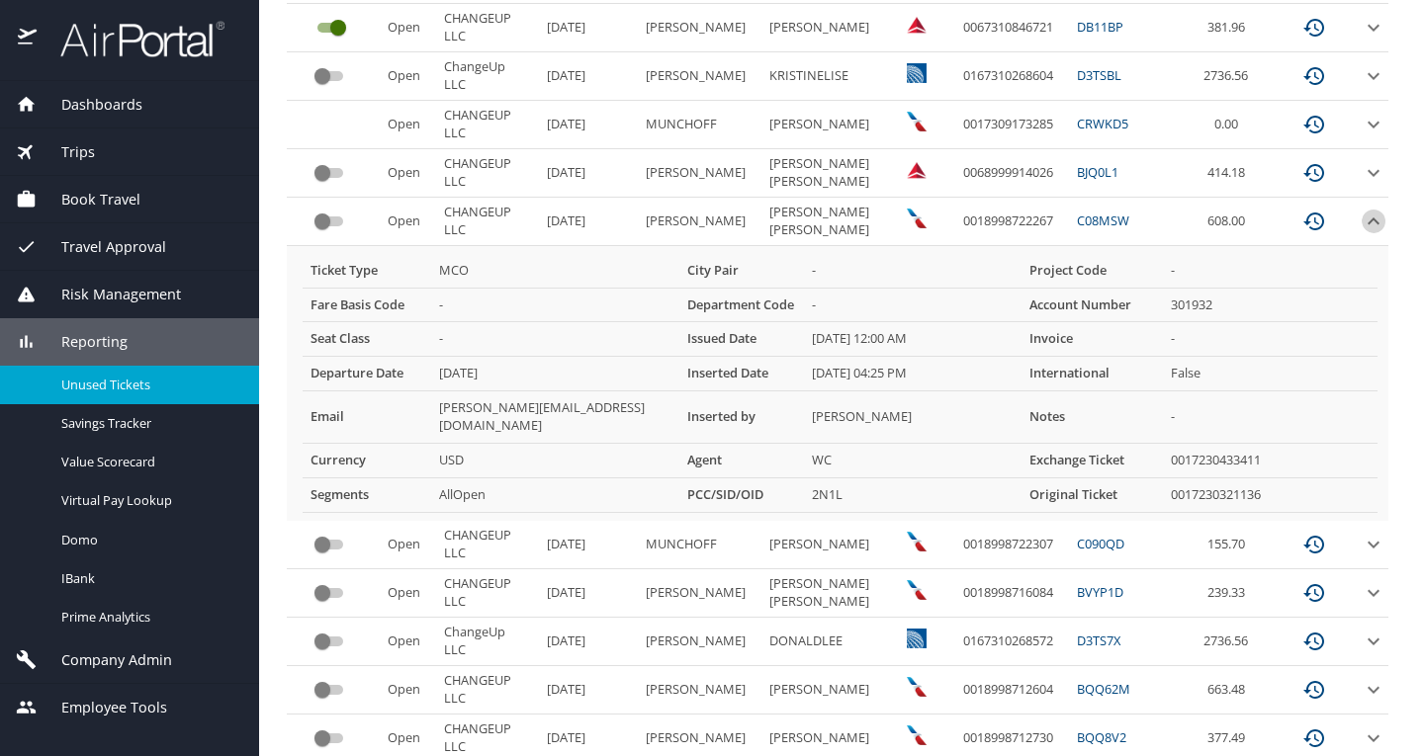
click at [1361, 219] on icon "expand row" at bounding box center [1373, 222] width 24 height 24
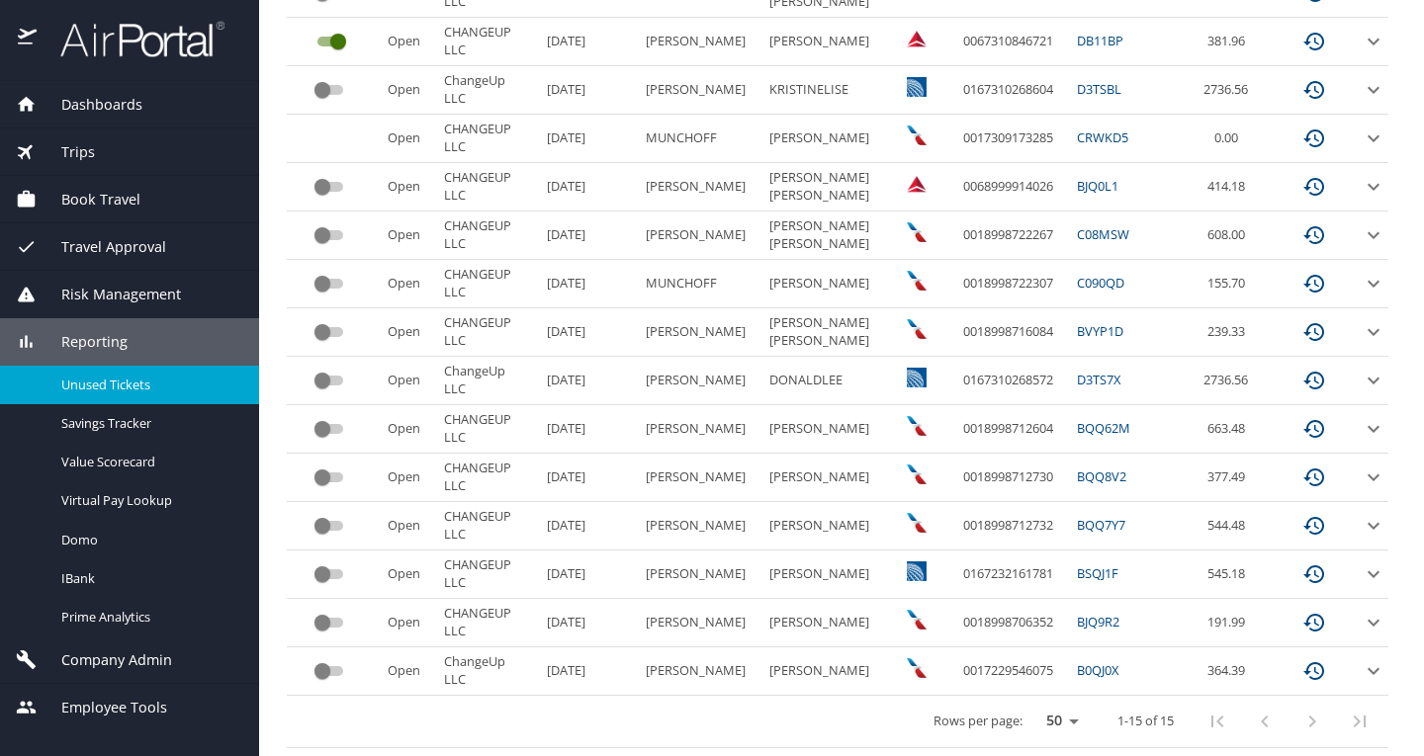
click at [1361, 175] on icon "expand row" at bounding box center [1373, 187] width 24 height 24
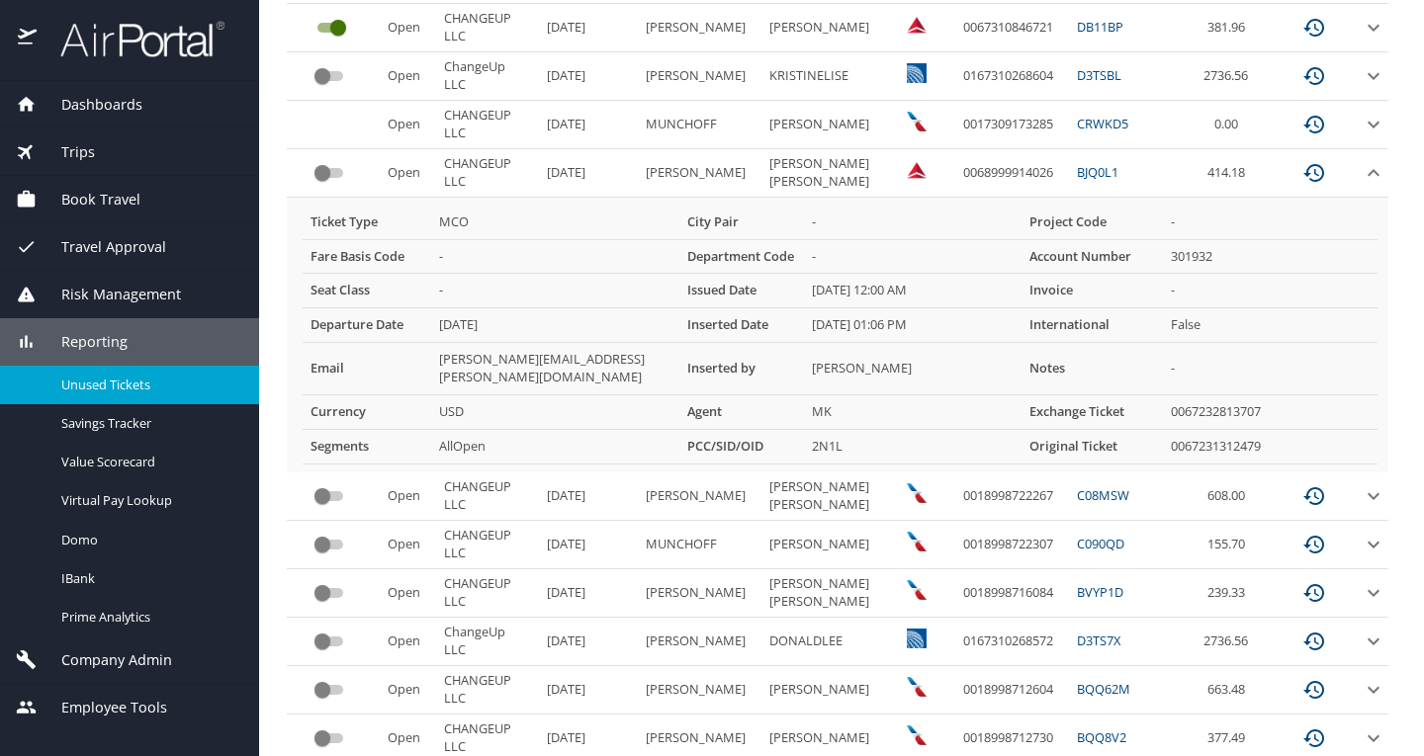
click at [1361, 173] on icon "expand row" at bounding box center [1373, 173] width 24 height 24
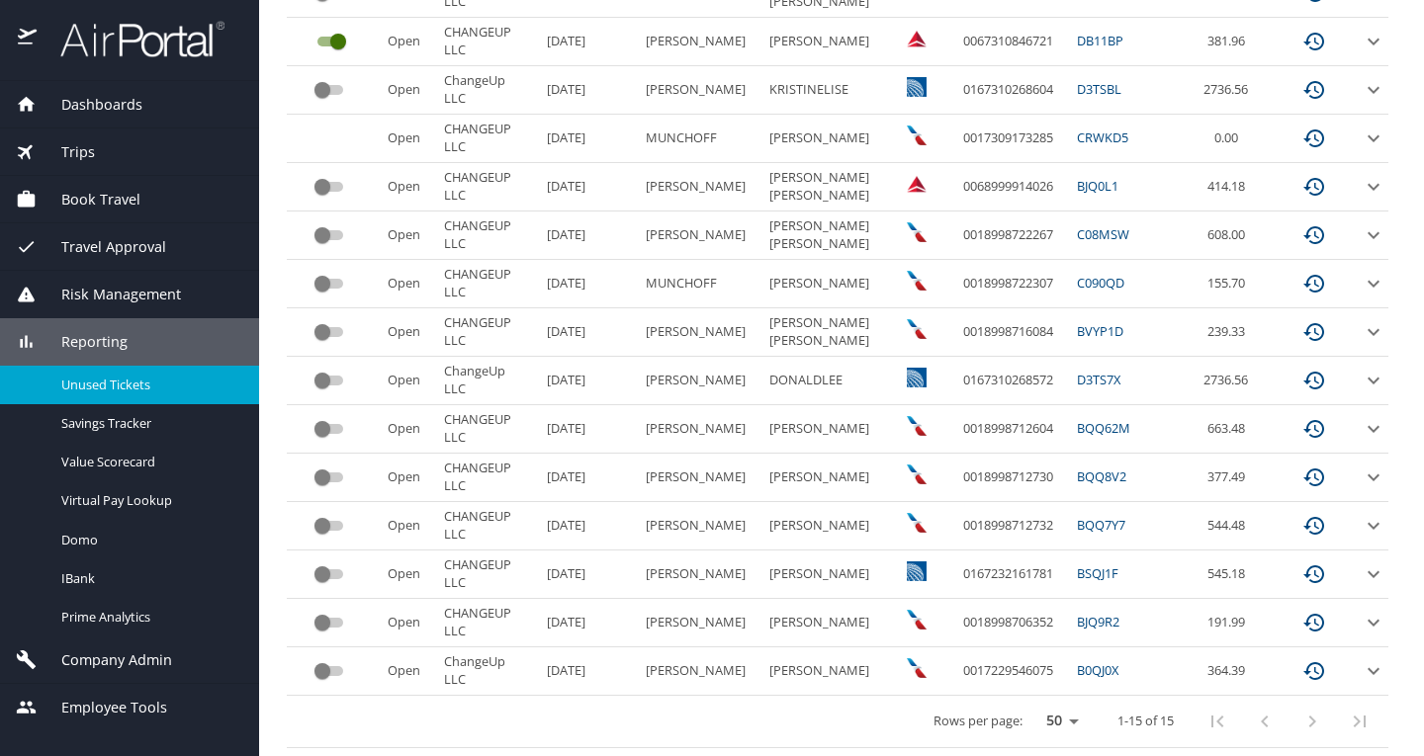
click at [1361, 130] on icon "expand row" at bounding box center [1373, 139] width 24 height 24
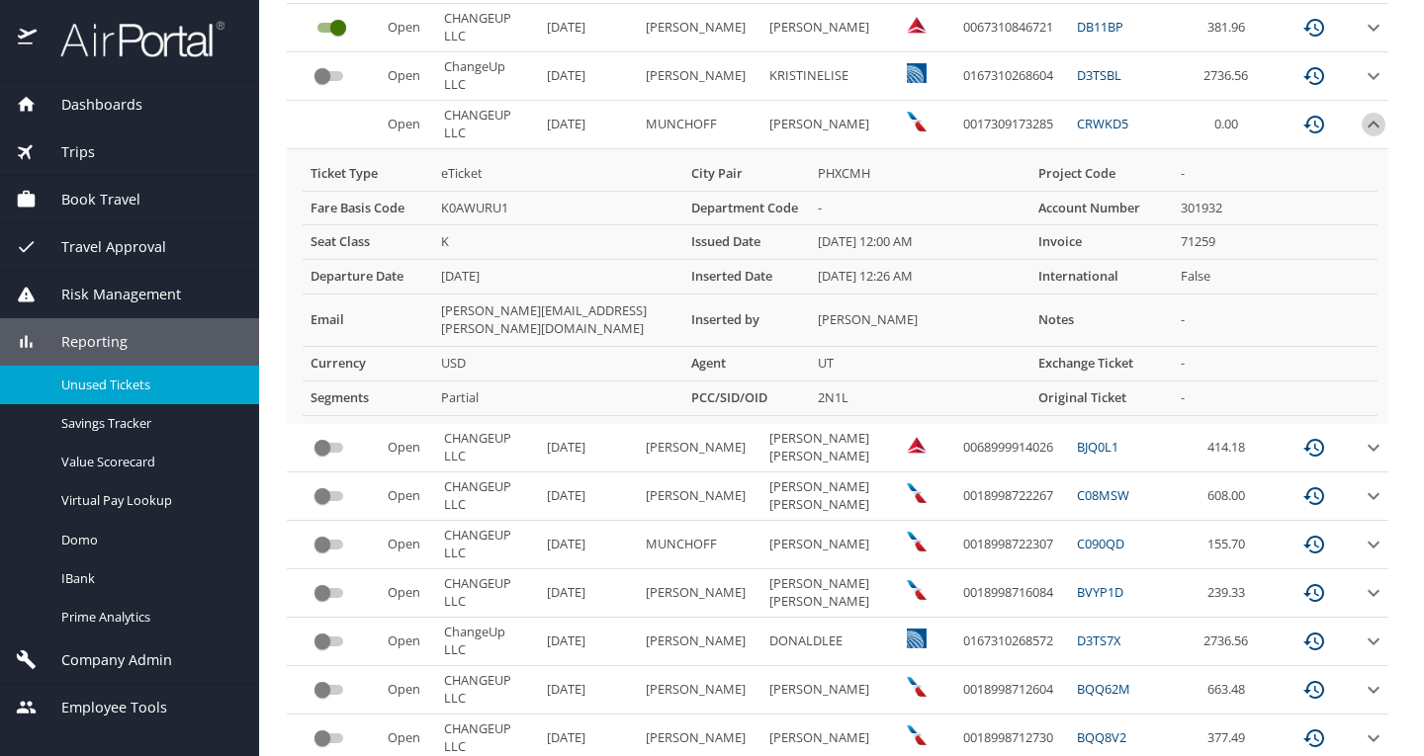
click at [1361, 130] on icon "expand row" at bounding box center [1373, 125] width 24 height 24
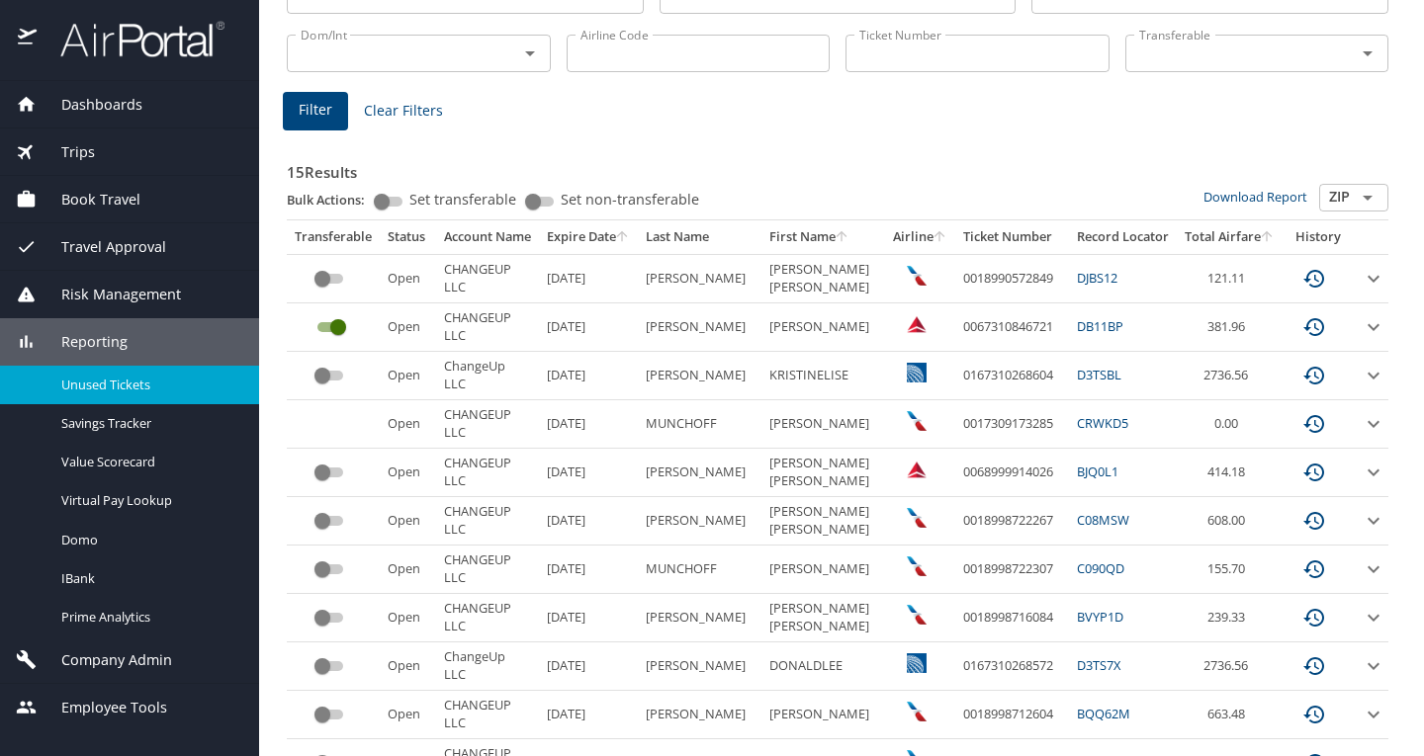
scroll to position [207, 0]
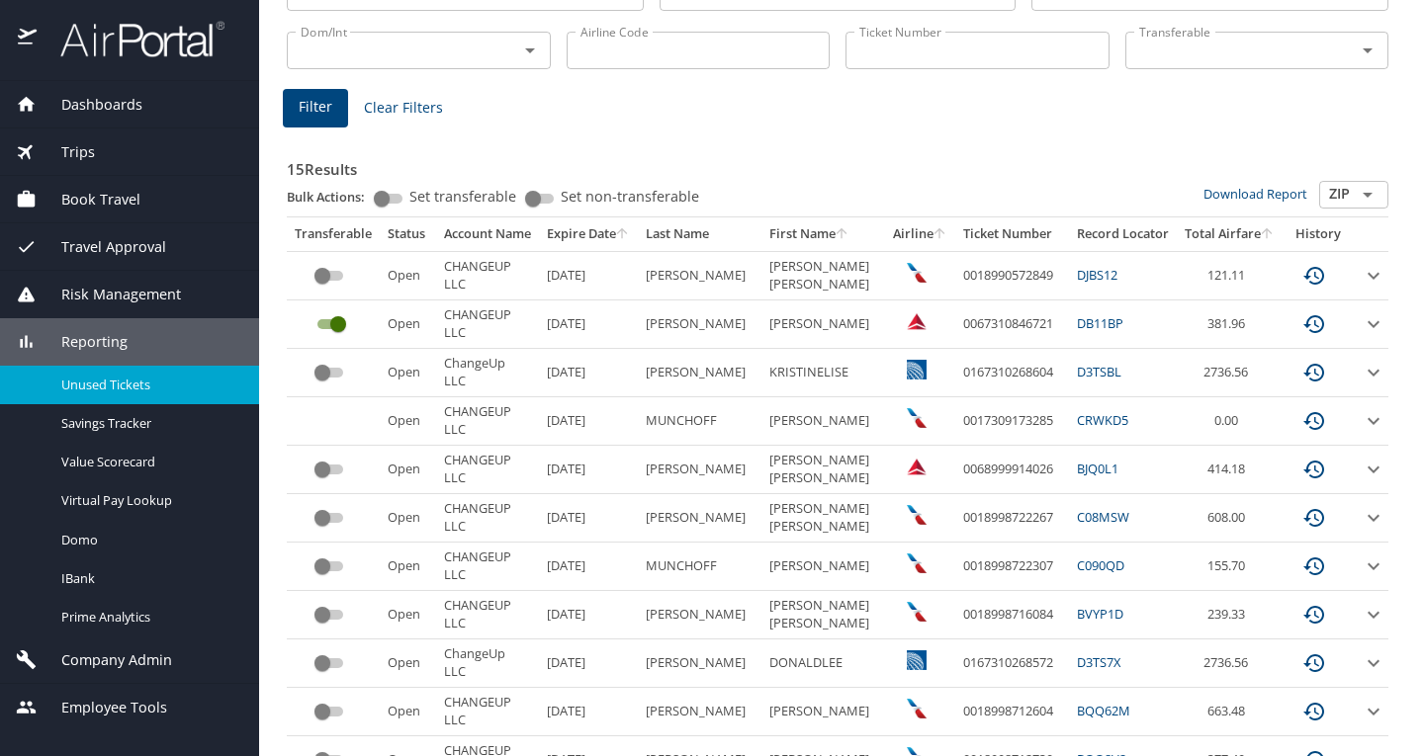
click at [1361, 421] on icon "expand row" at bounding box center [1373, 421] width 24 height 24
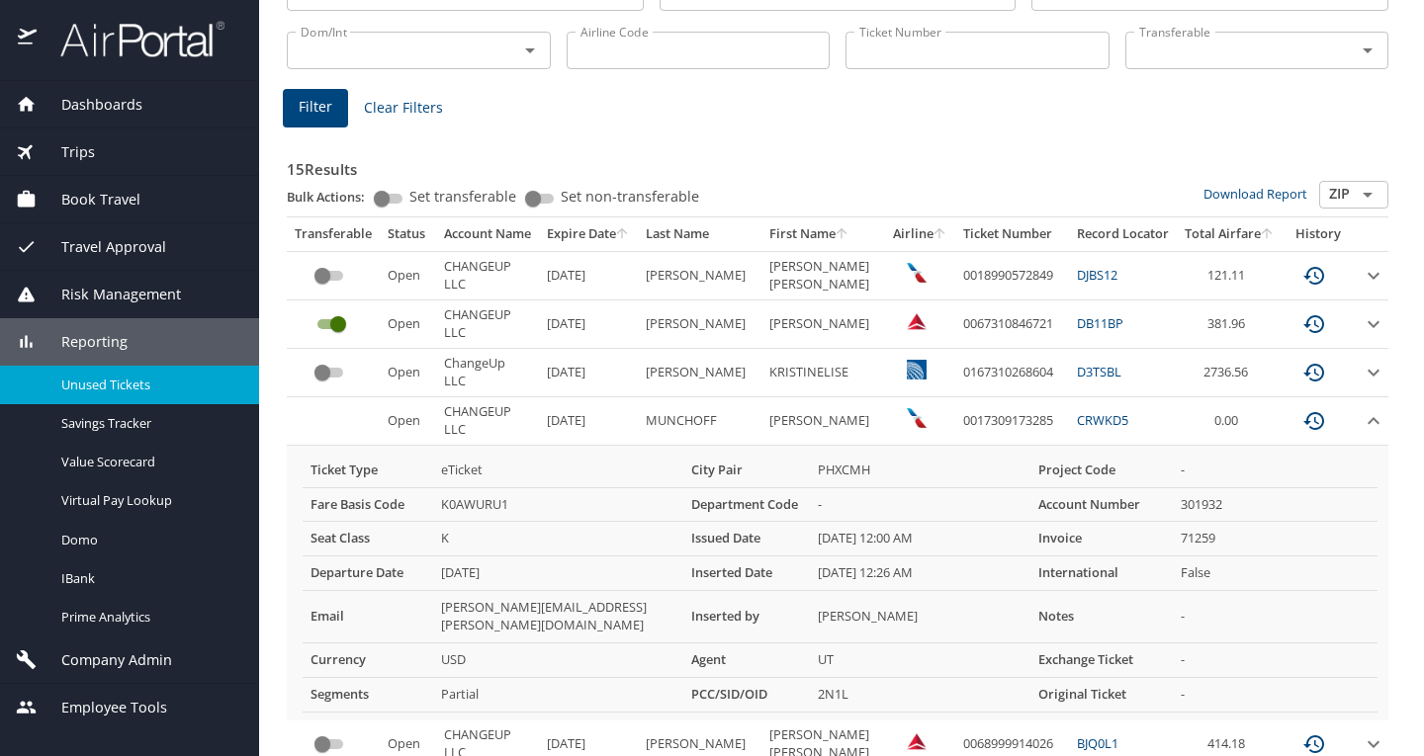
click at [1361, 421] on icon "expand row" at bounding box center [1373, 421] width 24 height 24
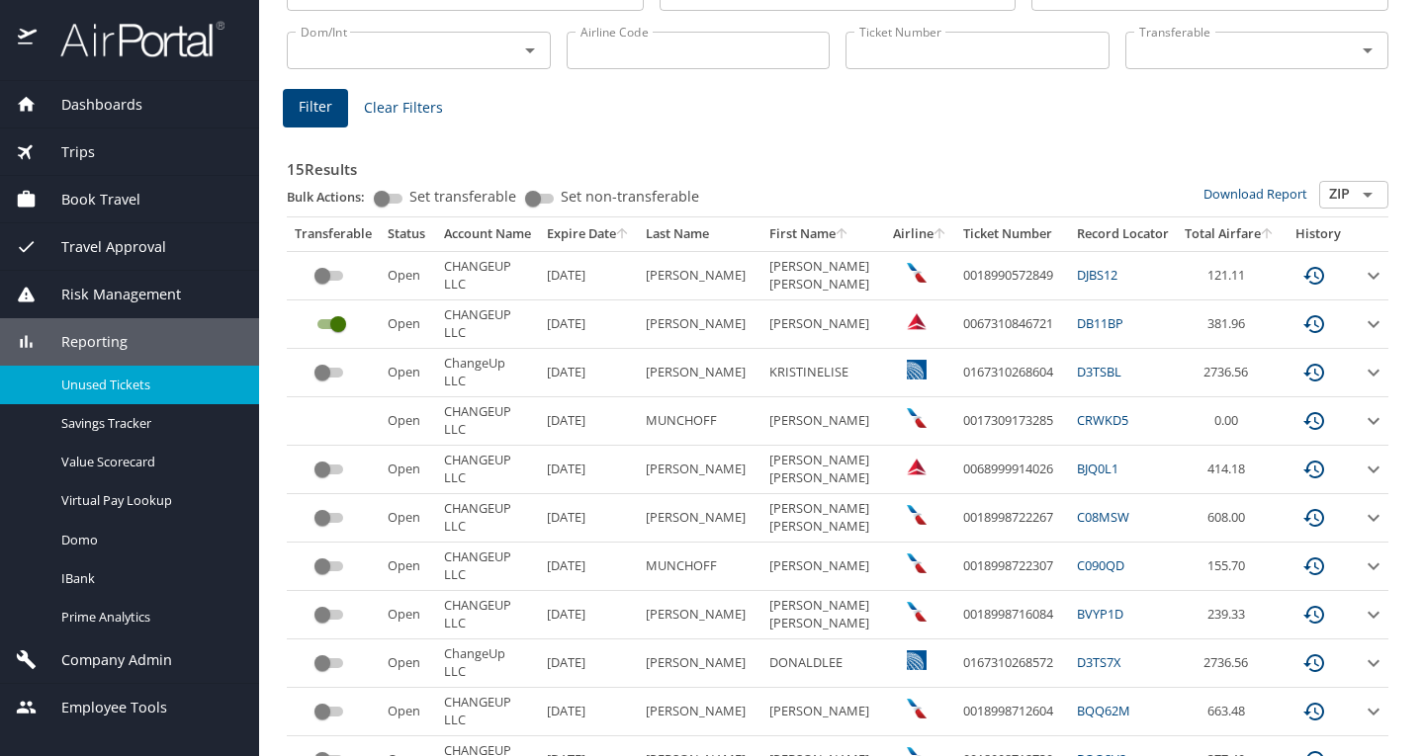
click at [1361, 364] on icon "expand row" at bounding box center [1373, 373] width 24 height 24
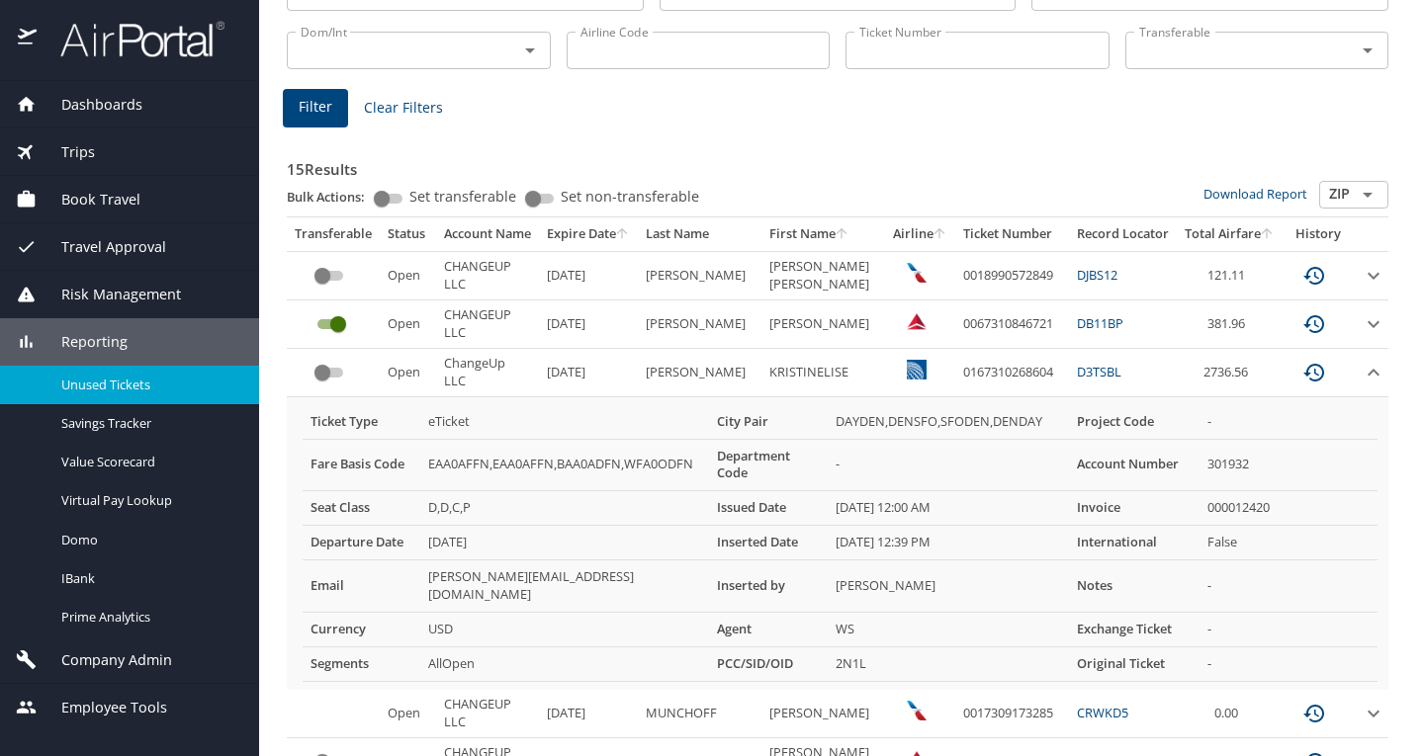
click at [1361, 364] on icon "expand row" at bounding box center [1373, 373] width 24 height 24
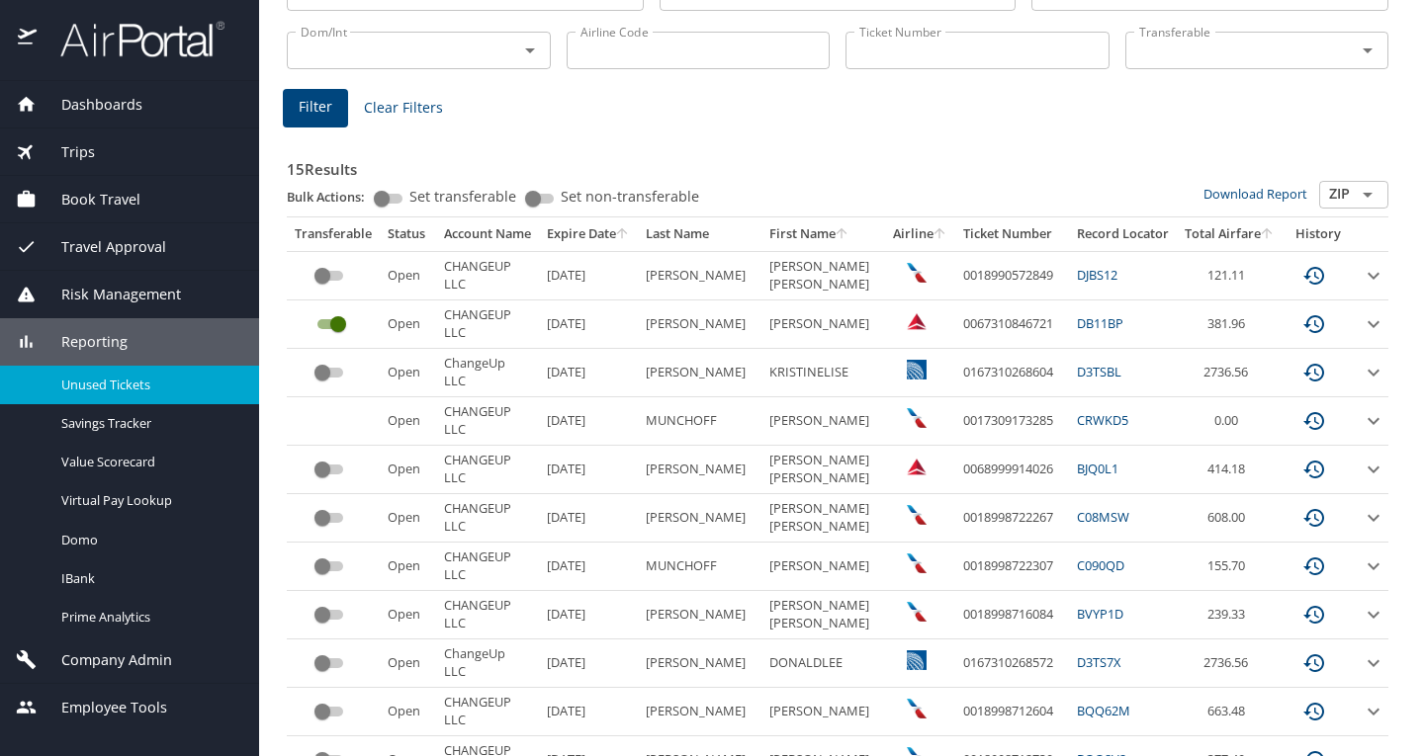
click at [1361, 316] on icon "expand row" at bounding box center [1373, 324] width 24 height 24
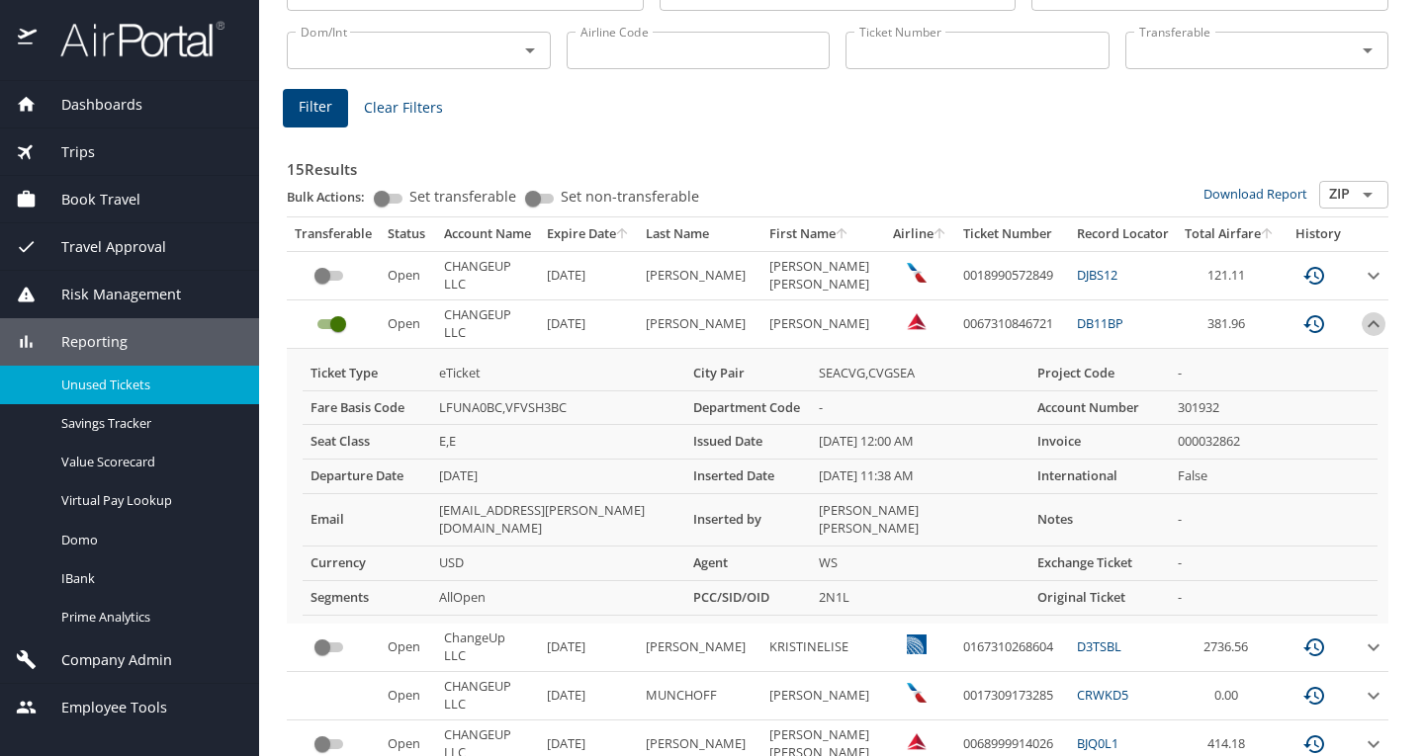
click at [1361, 316] on icon "expand row" at bounding box center [1373, 324] width 24 height 24
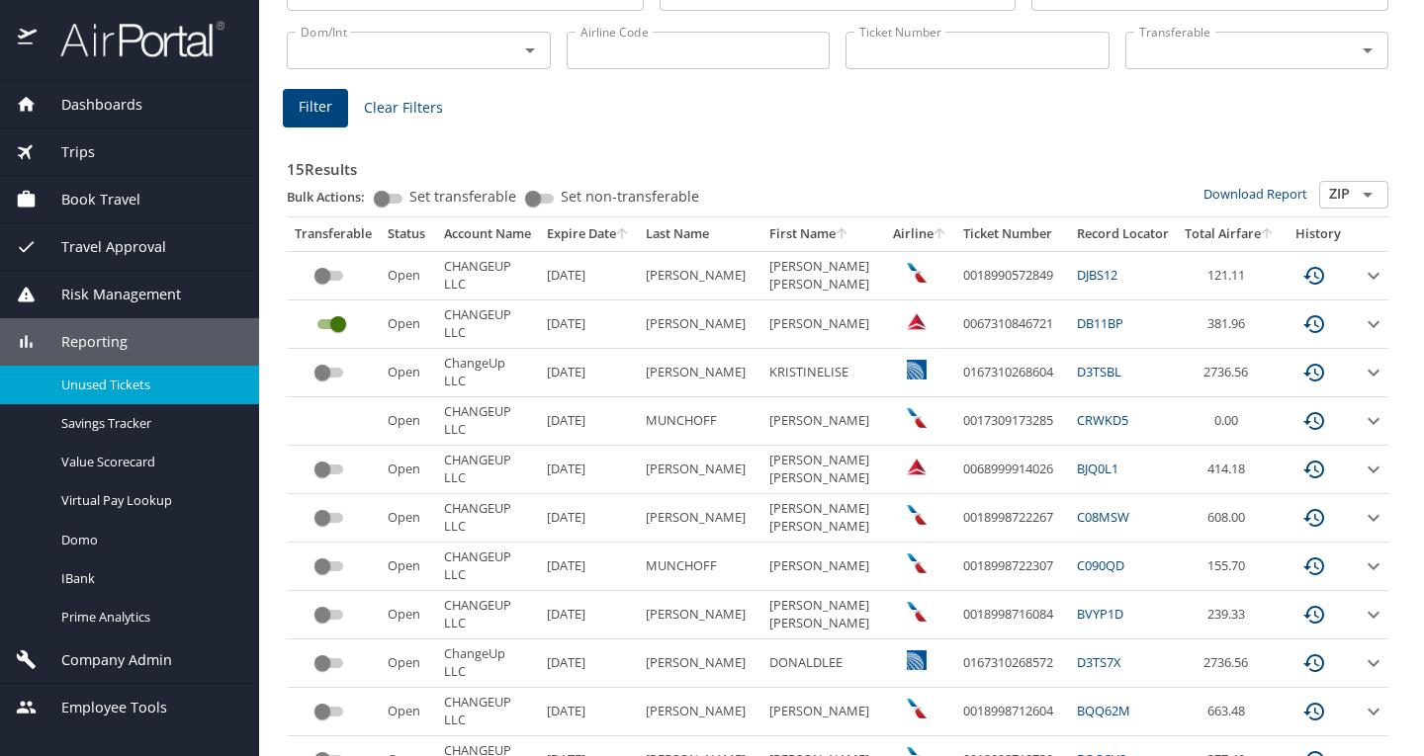
click at [1361, 285] on icon "expand row" at bounding box center [1373, 276] width 24 height 24
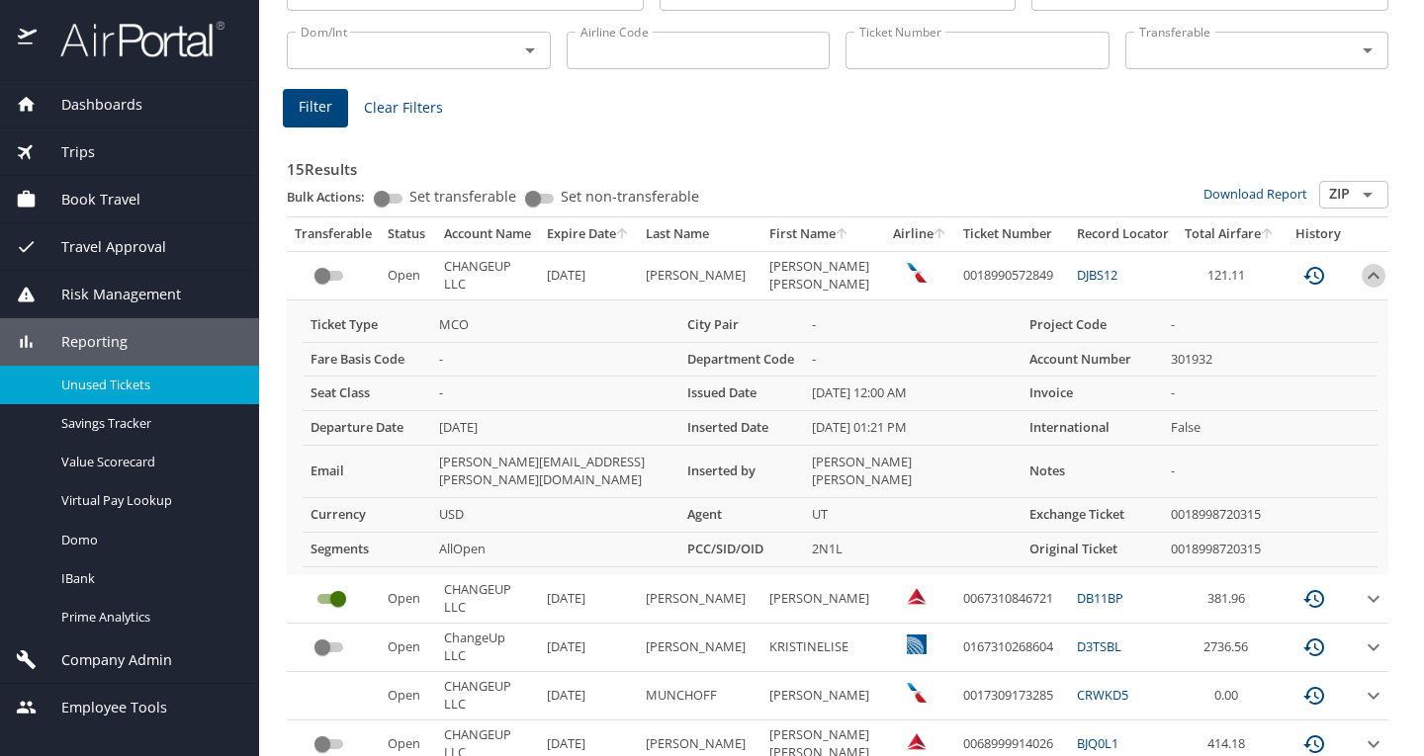
click at [1361, 285] on icon "expand row" at bounding box center [1373, 276] width 24 height 24
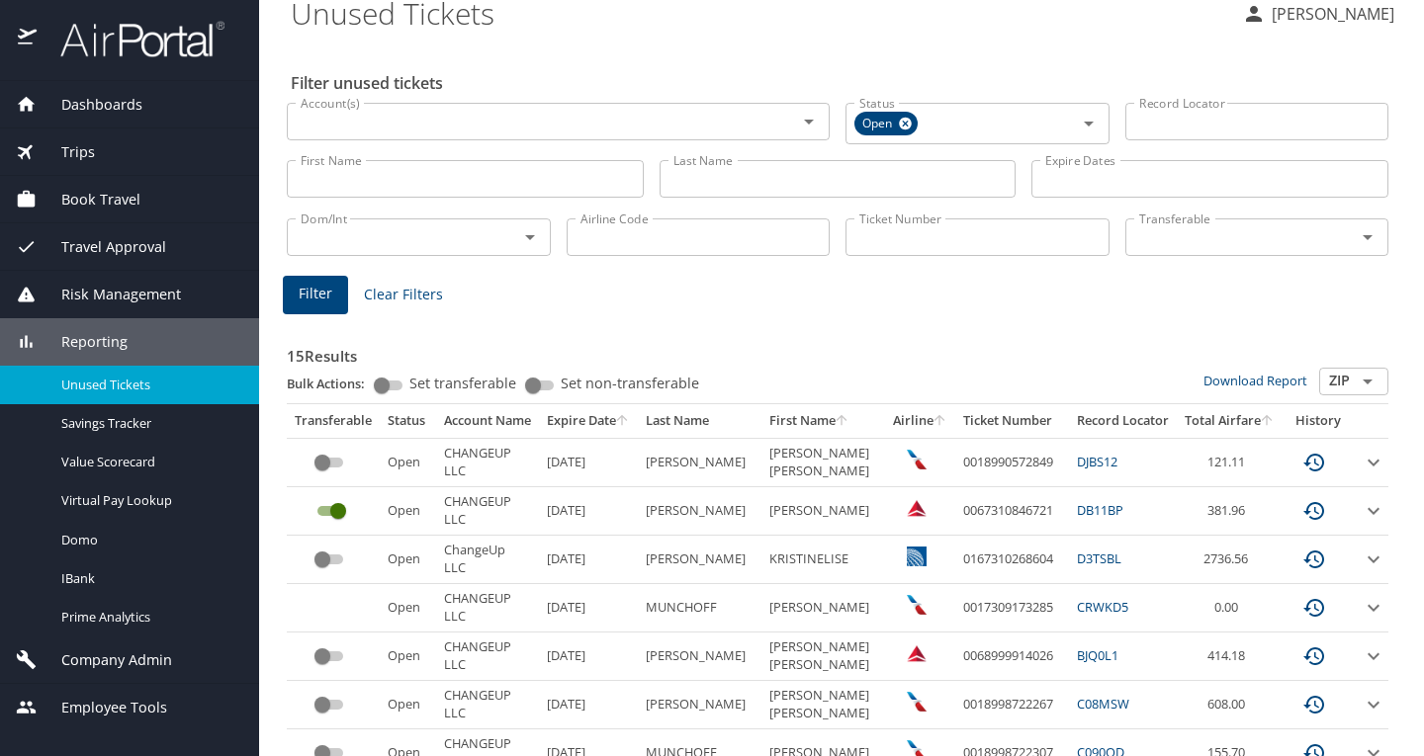
scroll to position [0, 0]
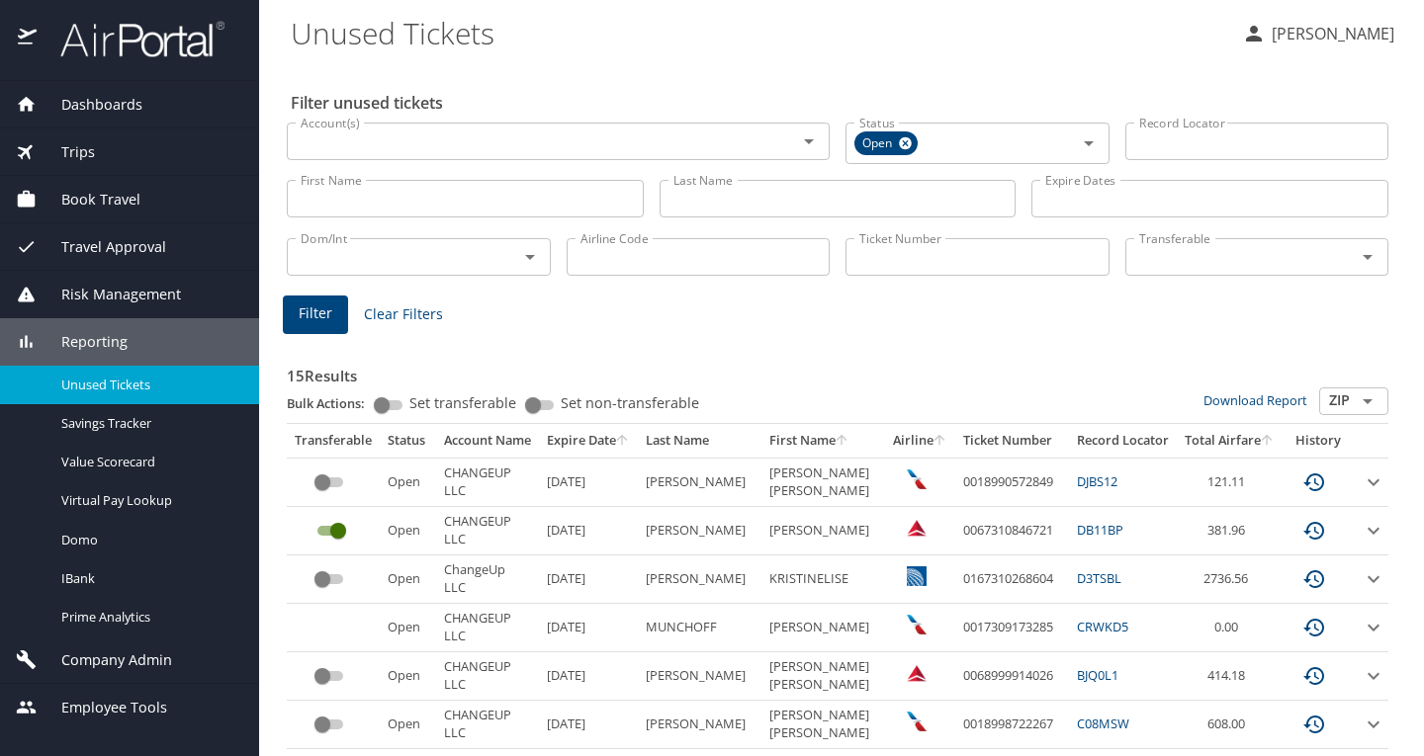
click at [91, 212] on div "Book Travel" at bounding box center [129, 199] width 259 height 47
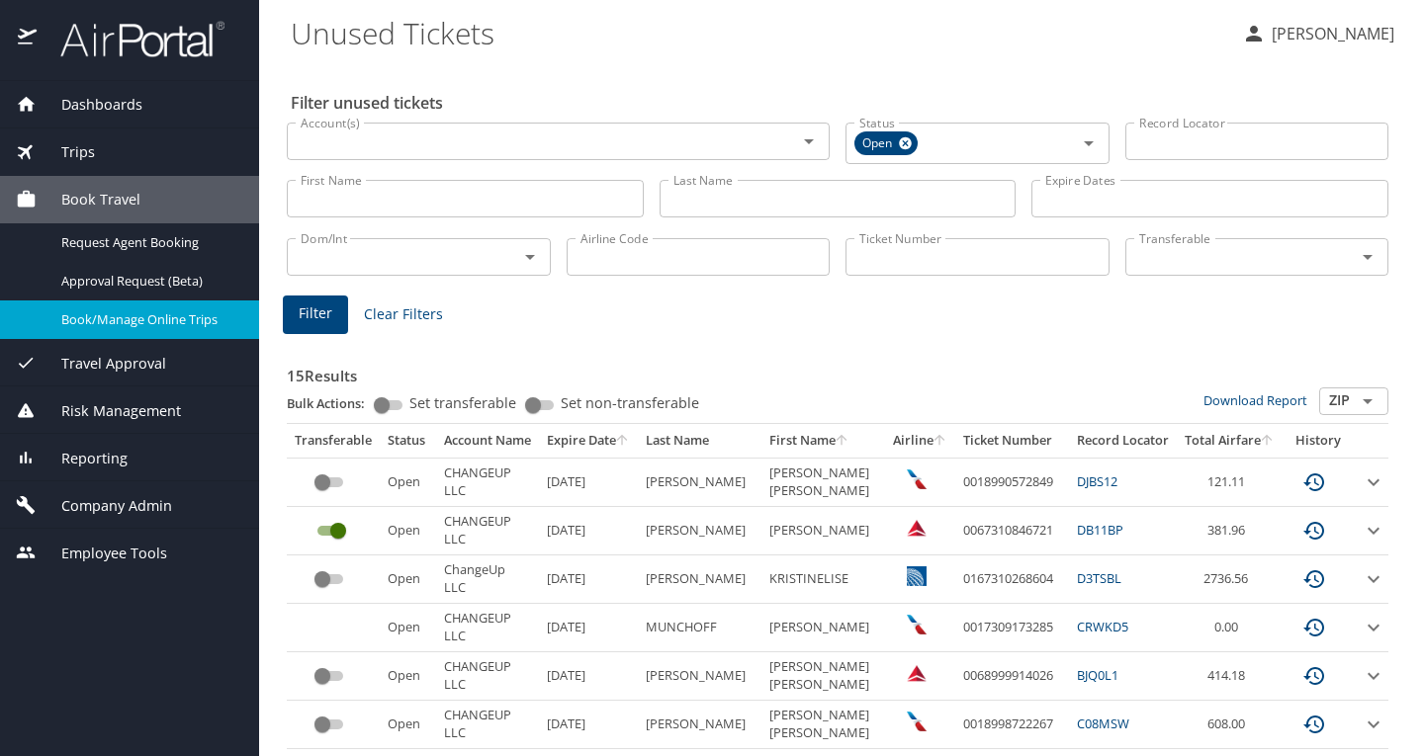
click at [106, 314] on span "Book/Manage Online Trips" at bounding box center [148, 319] width 174 height 19
